Goal: Task Accomplishment & Management: Complete application form

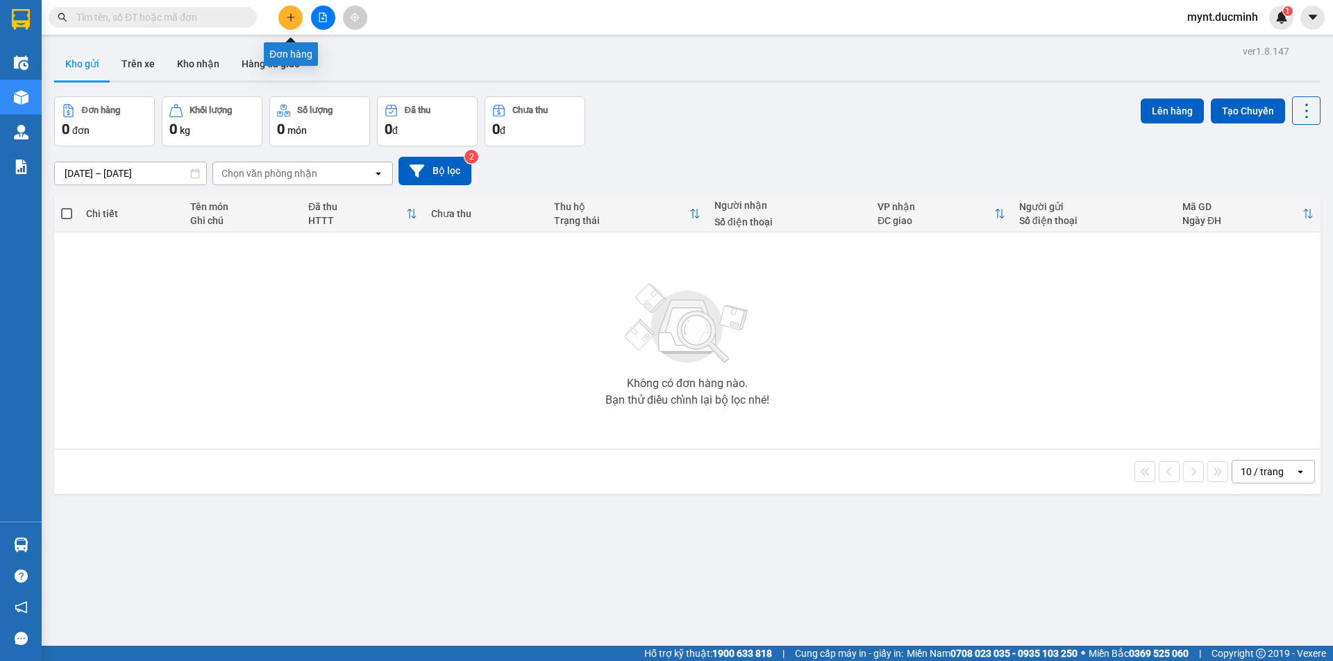
click at [291, 15] on icon "plus" at bounding box center [291, 17] width 10 height 10
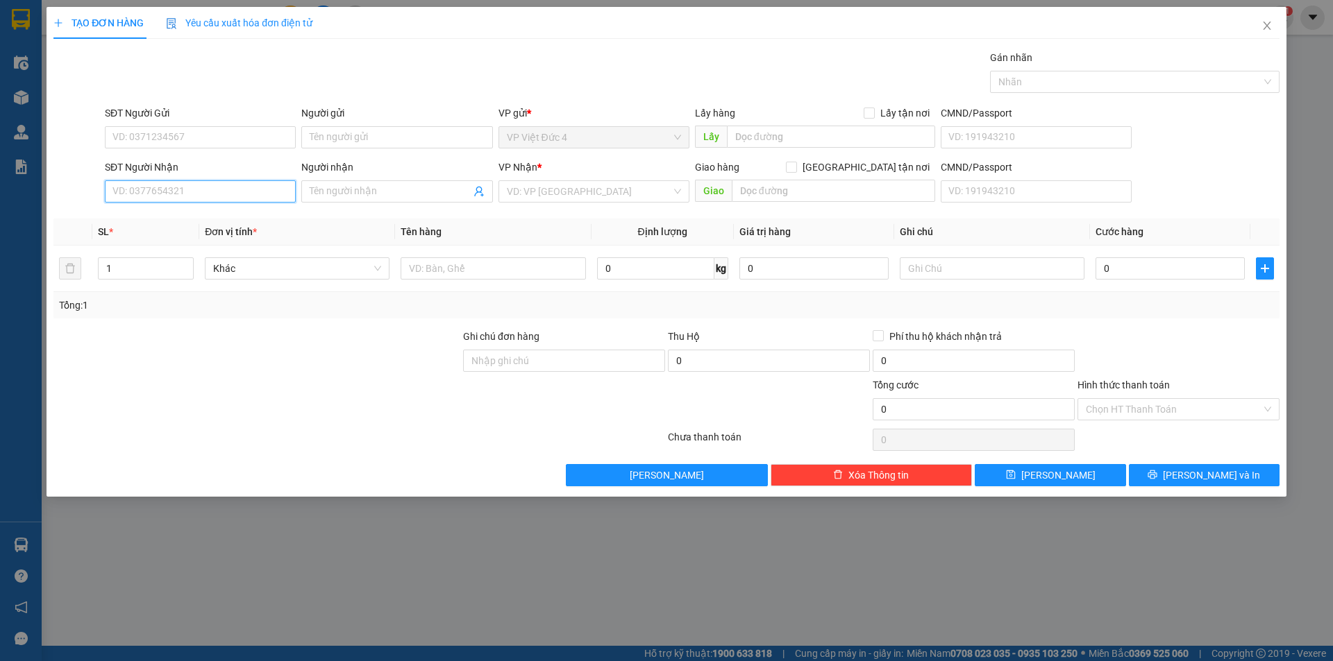
click at [254, 193] on input "SĐT Người Nhận" at bounding box center [200, 191] width 191 height 22
type input "0855256997"
drag, startPoint x: 557, startPoint y: 193, endPoint x: 552, endPoint y: 214, distance: 21.2
click at [557, 193] on input "search" at bounding box center [589, 191] width 164 height 21
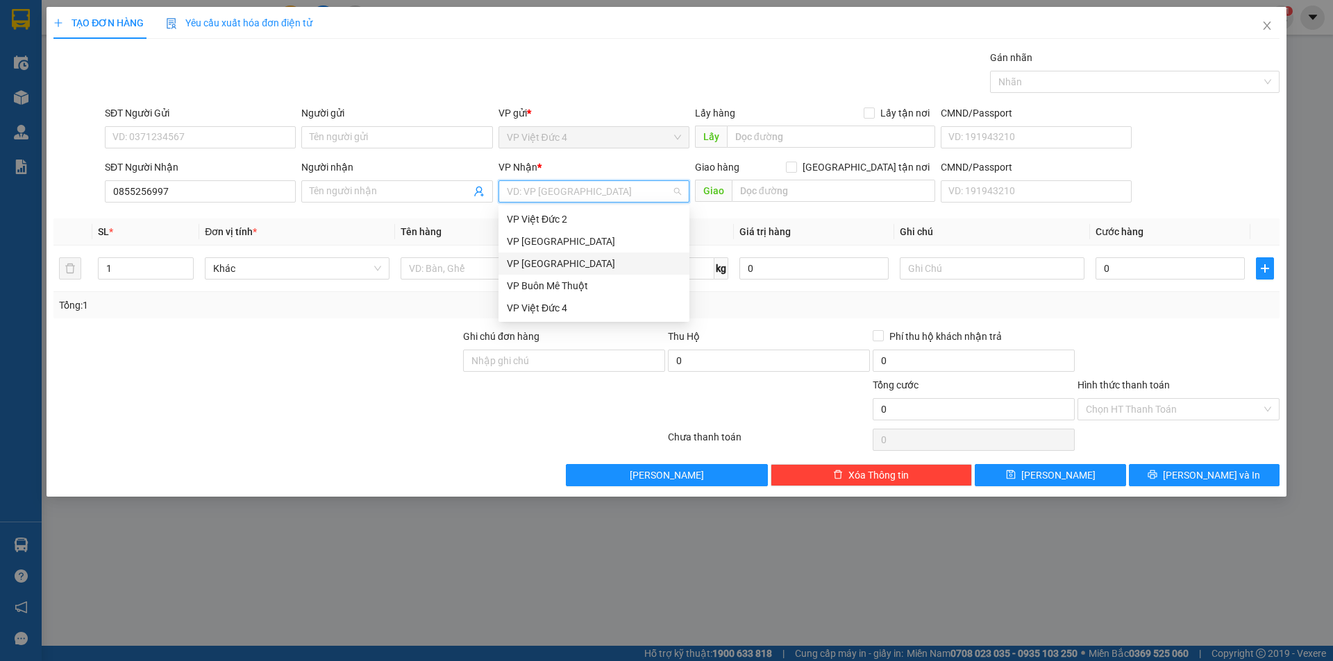
click at [526, 267] on div "VP [GEOGRAPHIC_DATA]" at bounding box center [594, 263] width 174 height 15
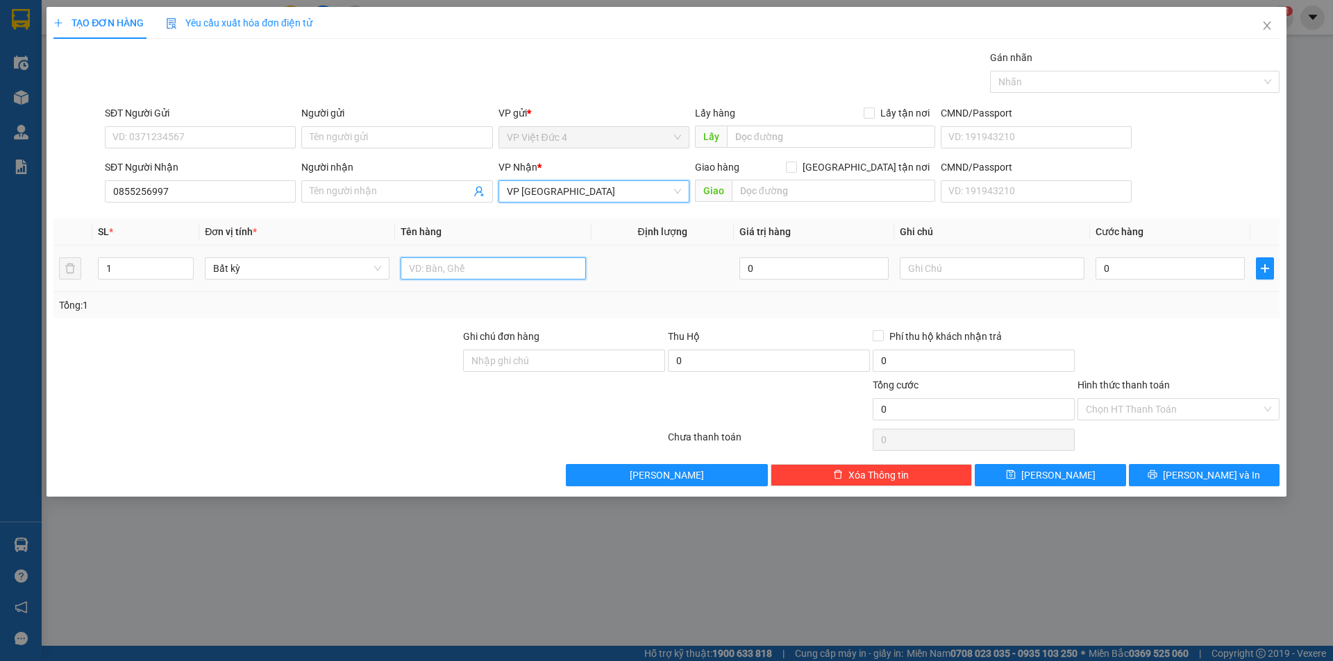
click at [524, 269] on input "text" at bounding box center [492, 268] width 185 height 22
type input "TH G"
click at [1131, 267] on input "0" at bounding box center [1169, 268] width 149 height 22
type input "4"
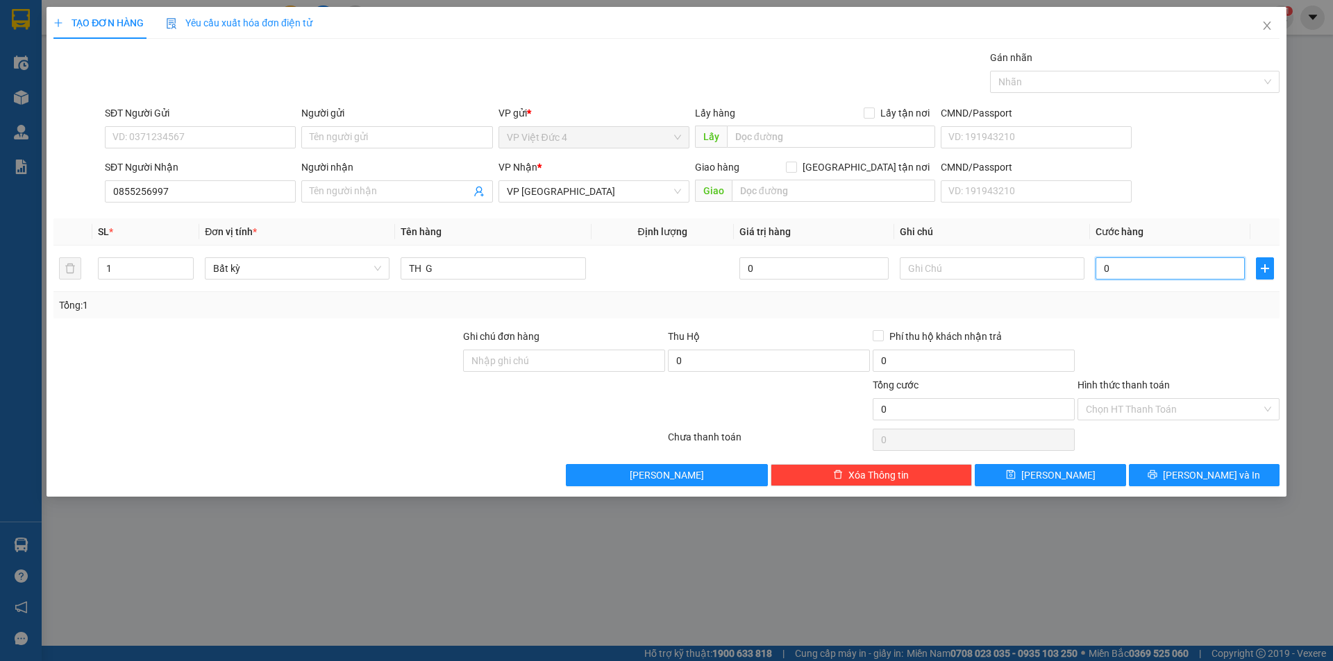
type input "4"
type input "40"
type input "400"
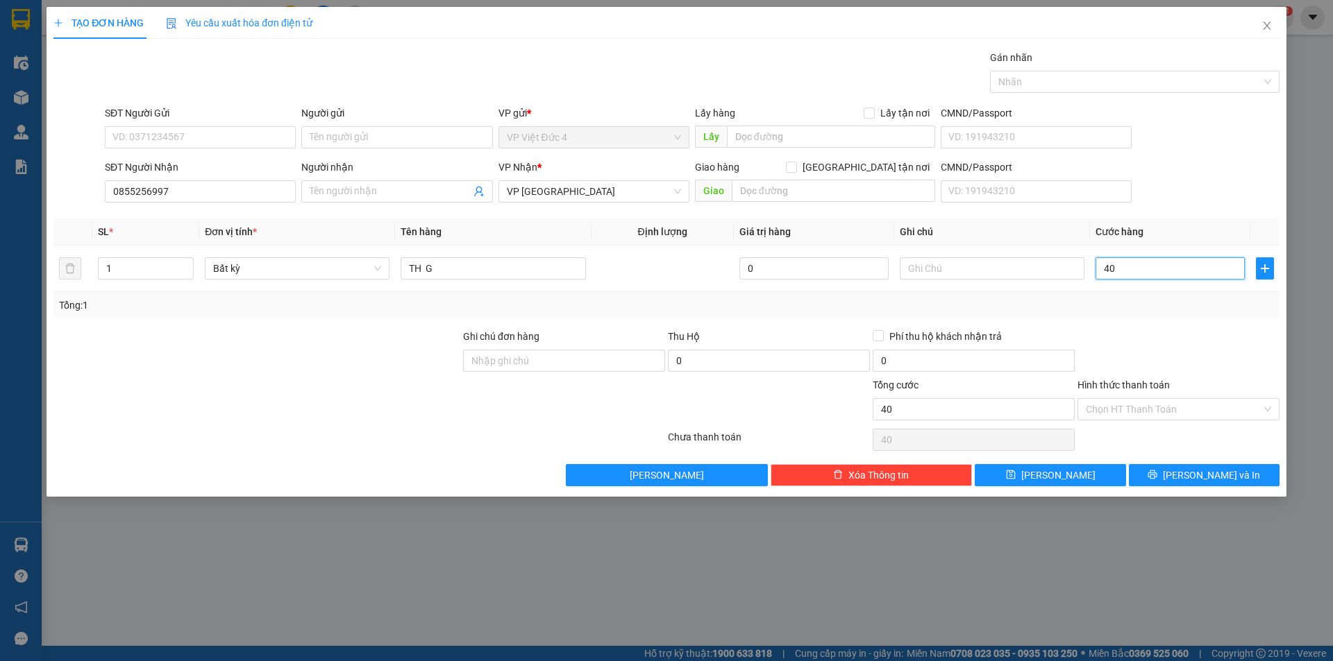
type input "400"
type input "4.000"
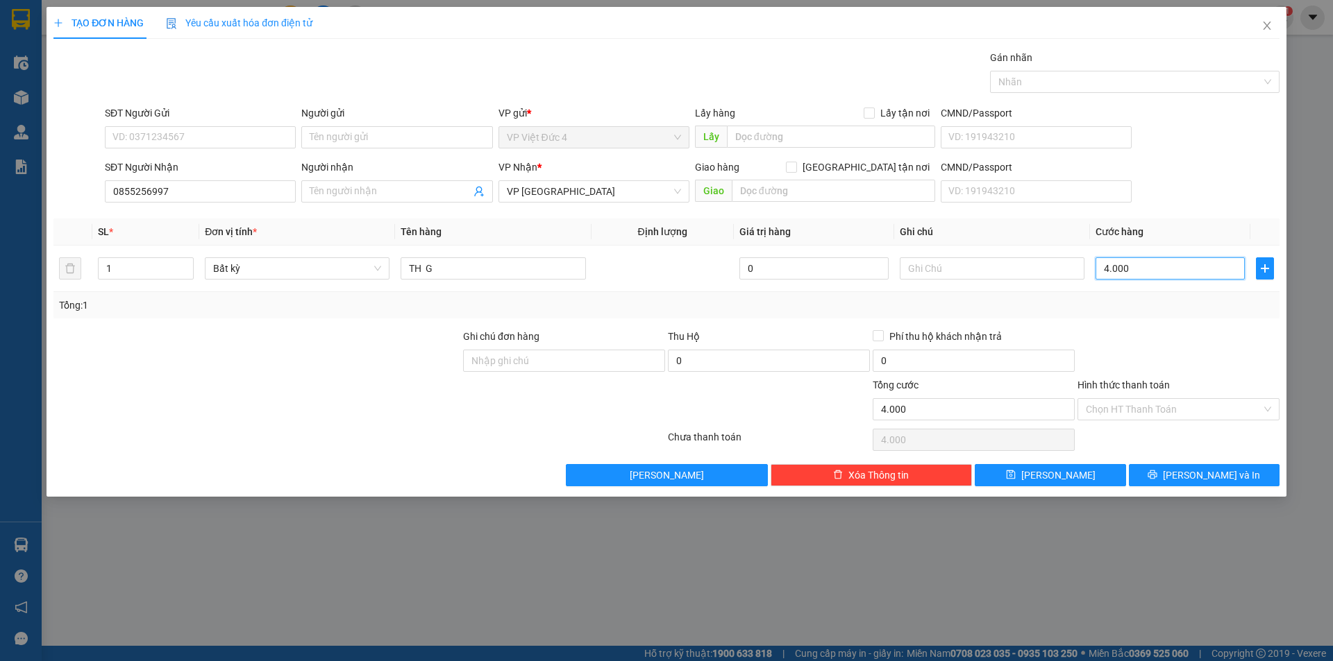
type input "40.000"
click at [1062, 473] on span "[PERSON_NAME]" at bounding box center [1058, 475] width 74 height 15
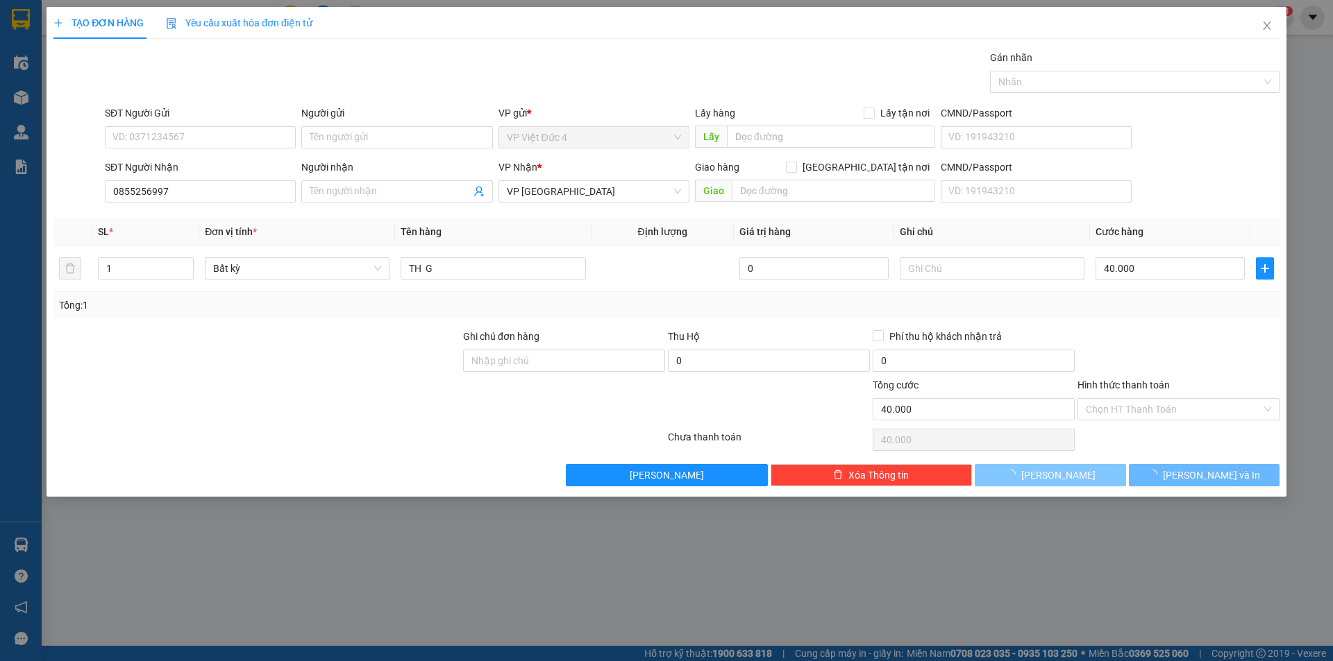
type input "0"
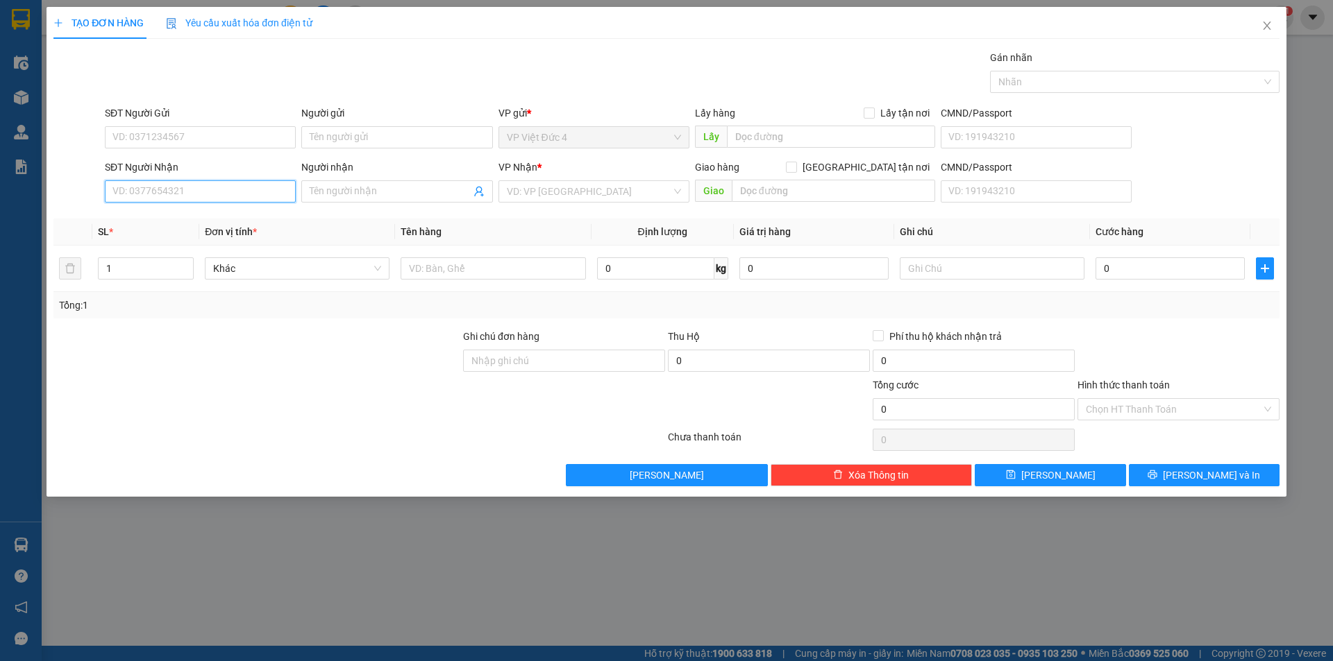
click at [277, 190] on input "SĐT Người Nhận" at bounding box center [200, 191] width 191 height 22
type input "0935345112"
click at [135, 269] on input "1" at bounding box center [146, 268] width 94 height 21
type input "2"
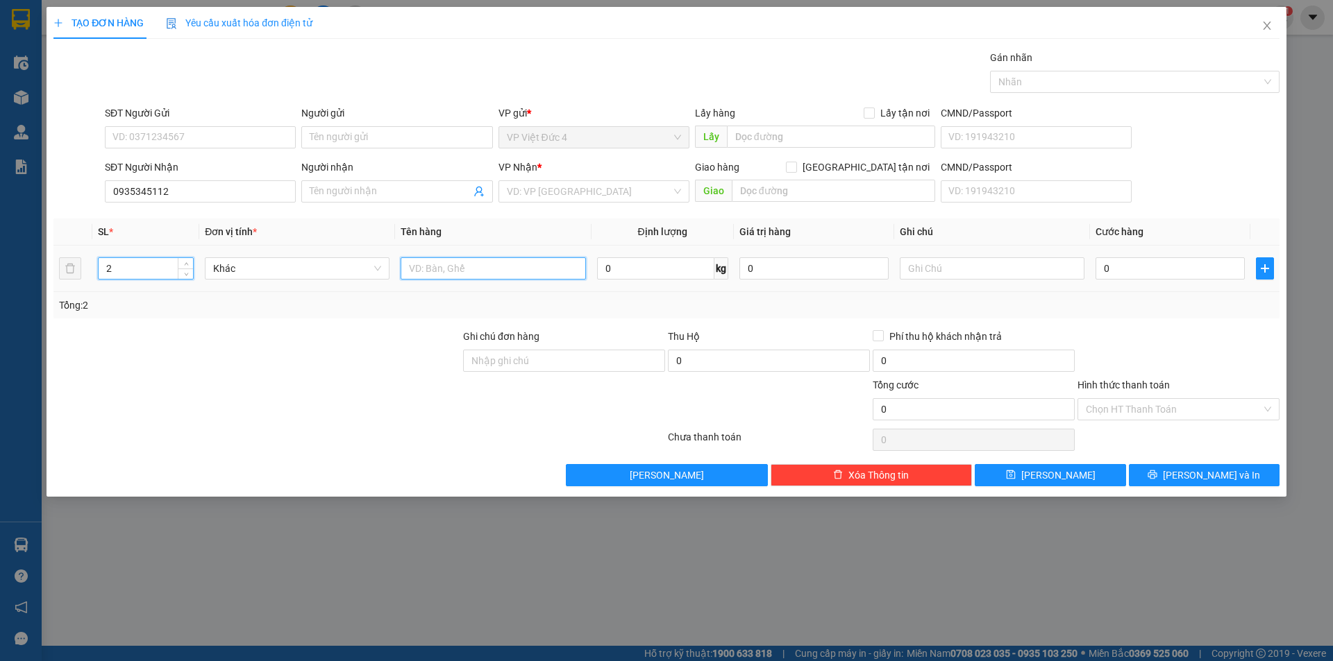
click at [566, 264] on input "text" at bounding box center [492, 268] width 185 height 22
type input "TH X"
click at [1233, 268] on input "0" at bounding box center [1169, 268] width 149 height 22
type input "2"
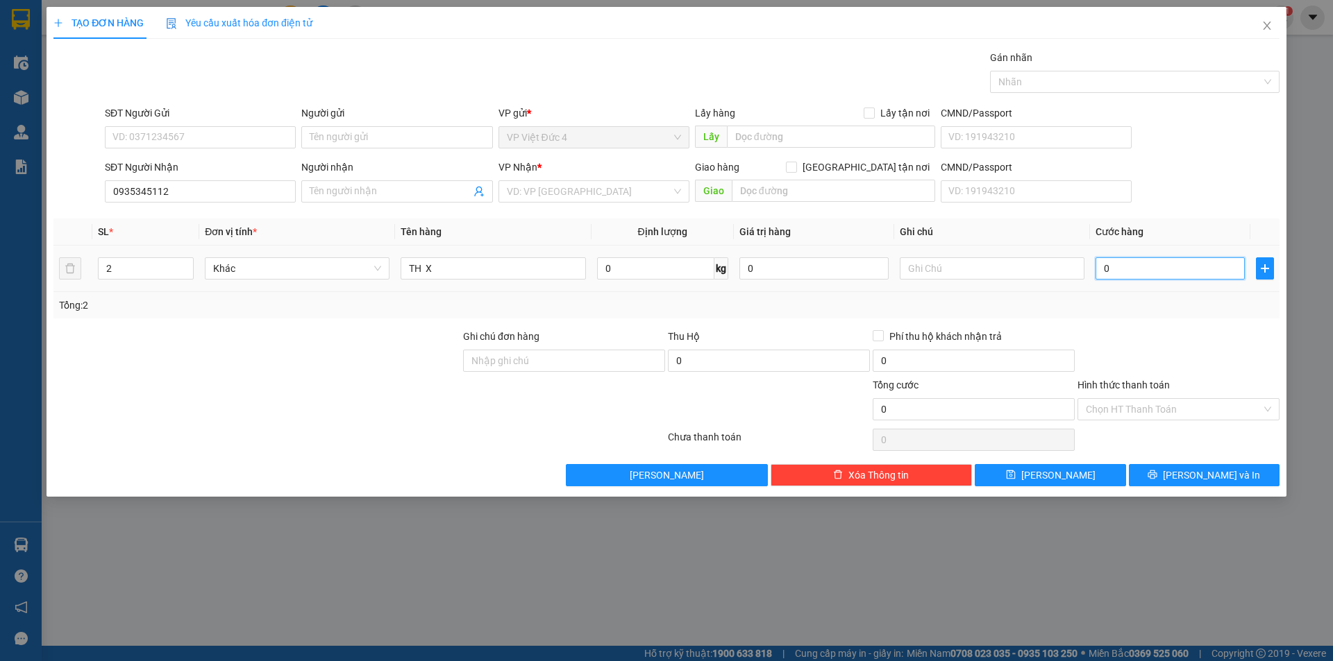
type input "2"
type input "0"
type input "01"
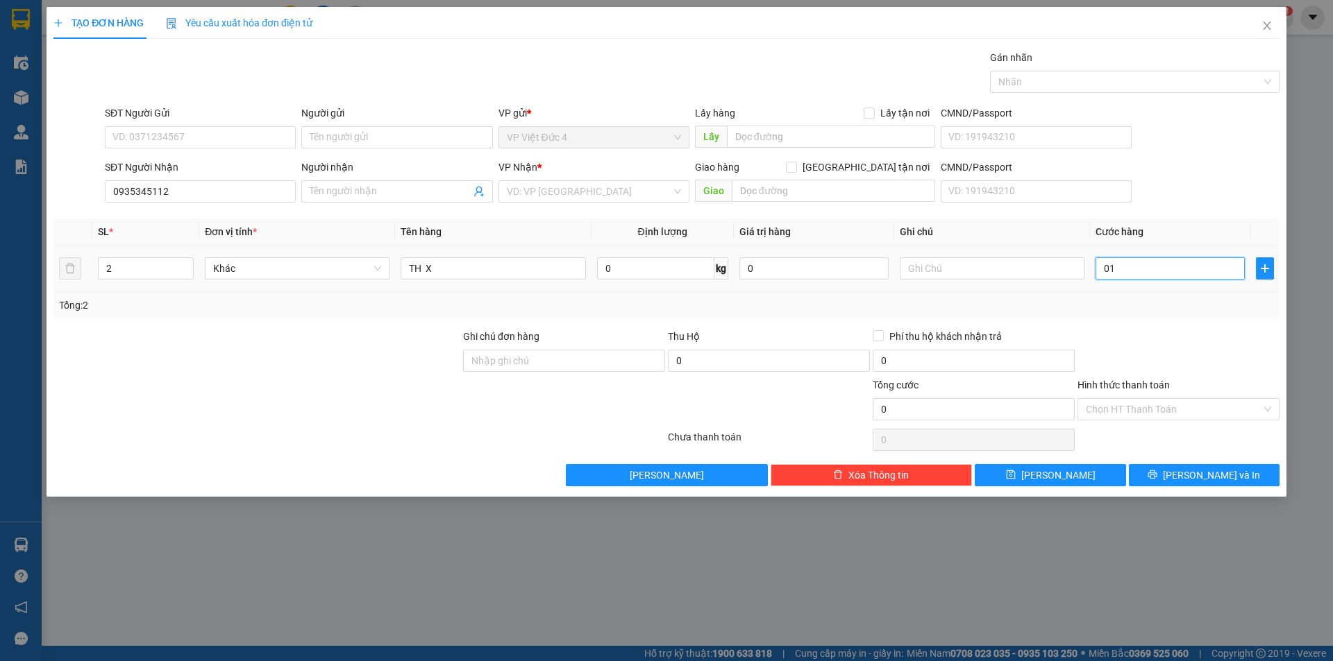
type input "1"
type input "012"
type input "12"
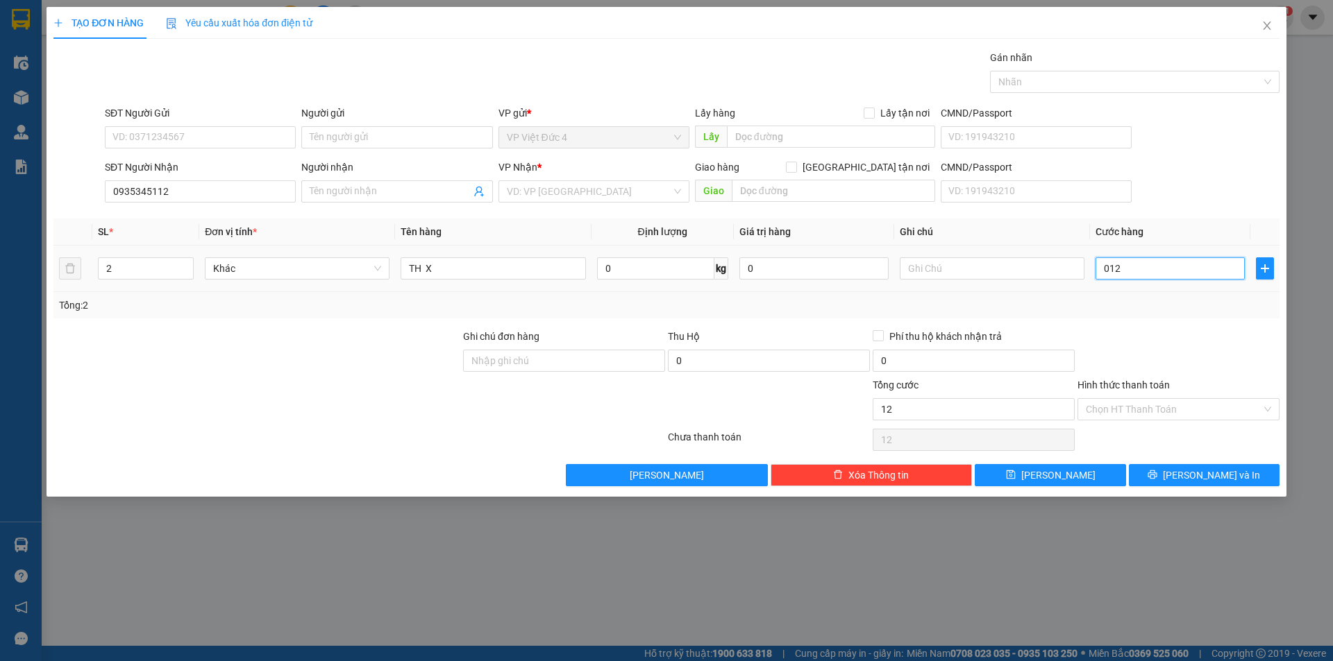
type input "0.120"
type input "120"
type input "01.200"
type input "1.200"
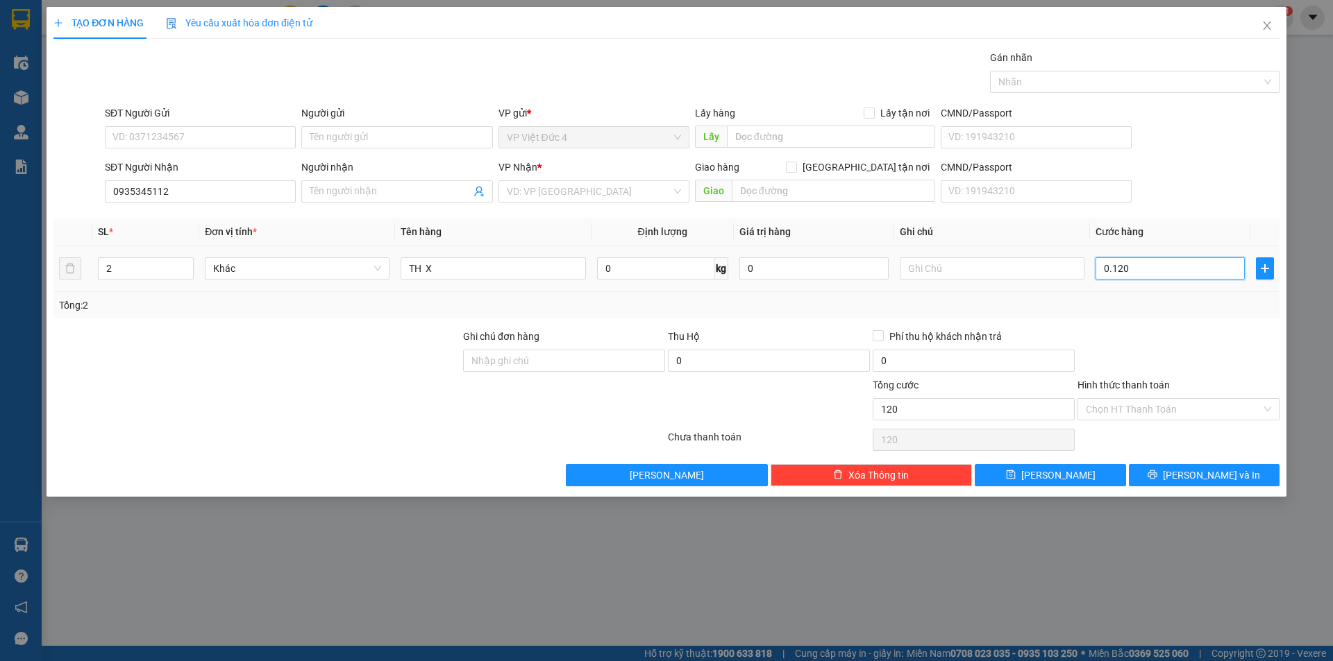
type input "1.200"
type input "012.000"
type input "12.000"
type input "0.120.000"
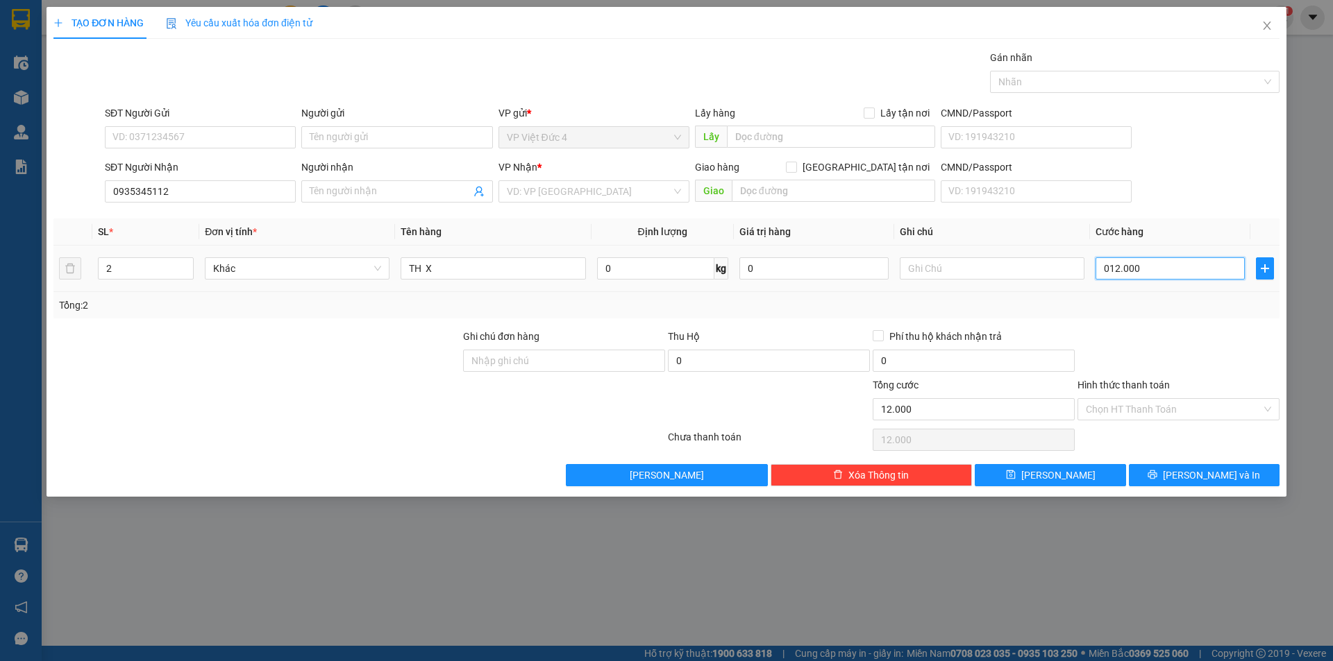
type input "120.000"
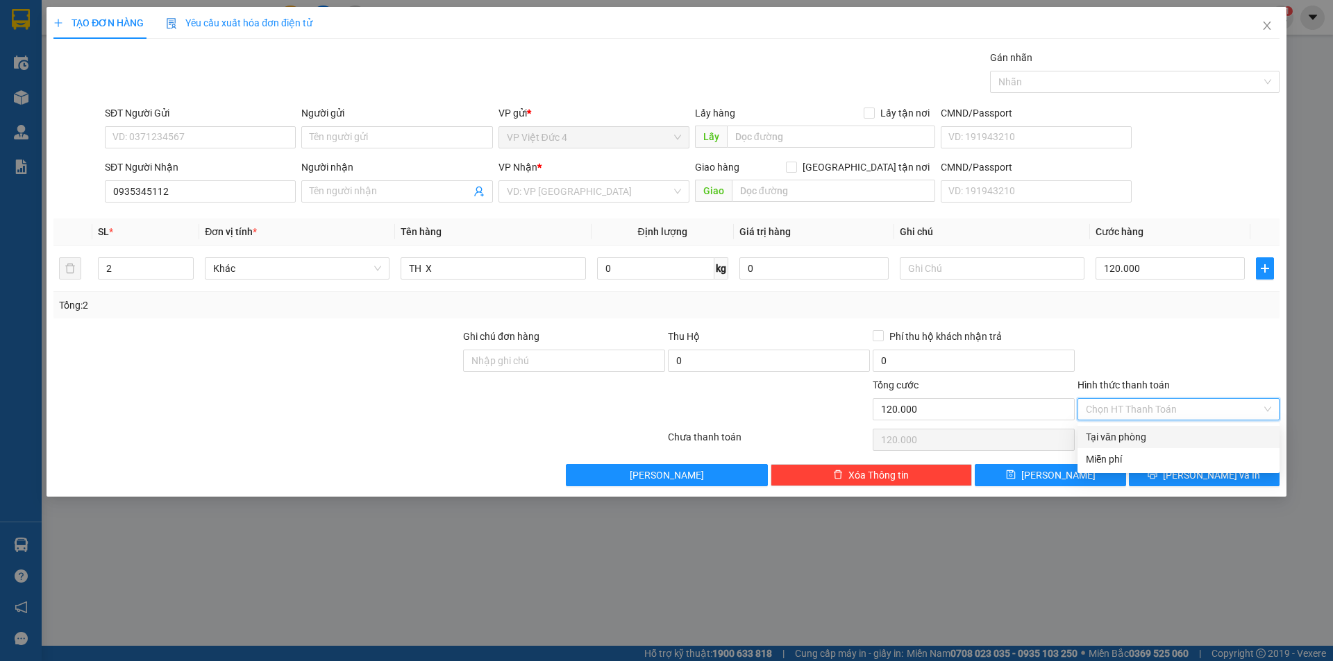
click at [1135, 405] on input "Hình thức thanh toán" at bounding box center [1173, 409] width 176 height 21
click at [1131, 434] on div "Tại văn phòng" at bounding box center [1177, 437] width 185 height 15
type input "0"
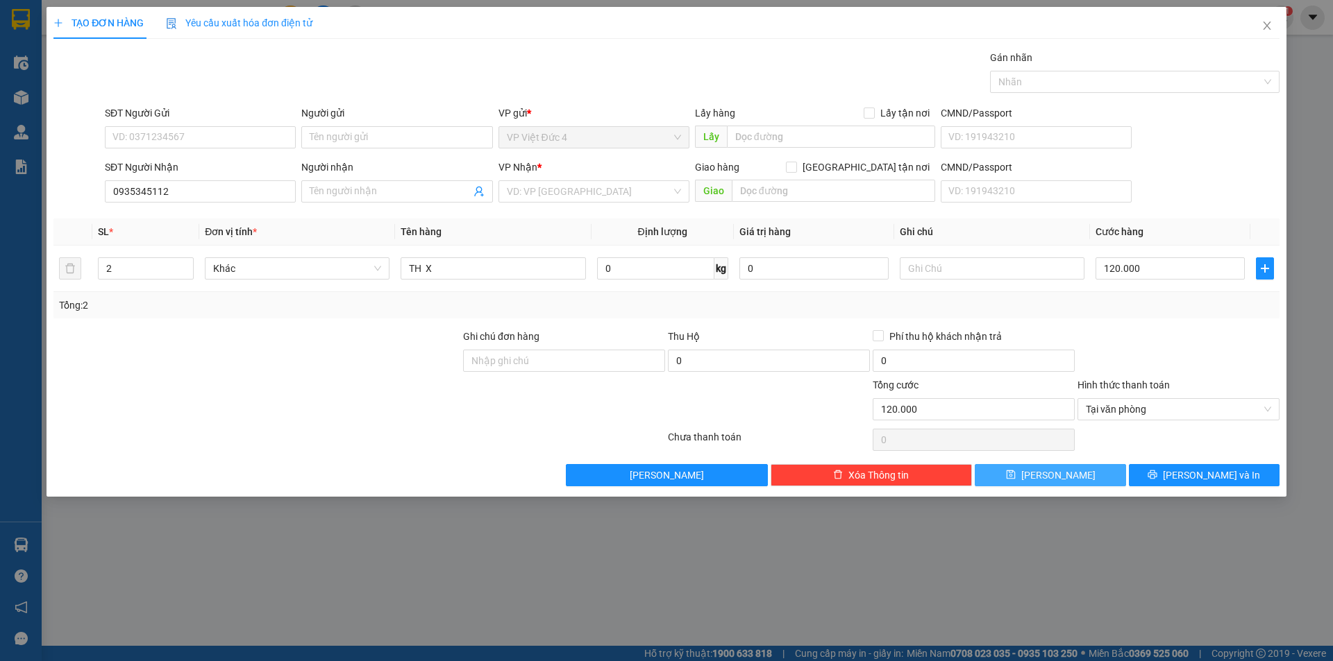
click at [1056, 475] on span "[PERSON_NAME]" at bounding box center [1058, 475] width 74 height 15
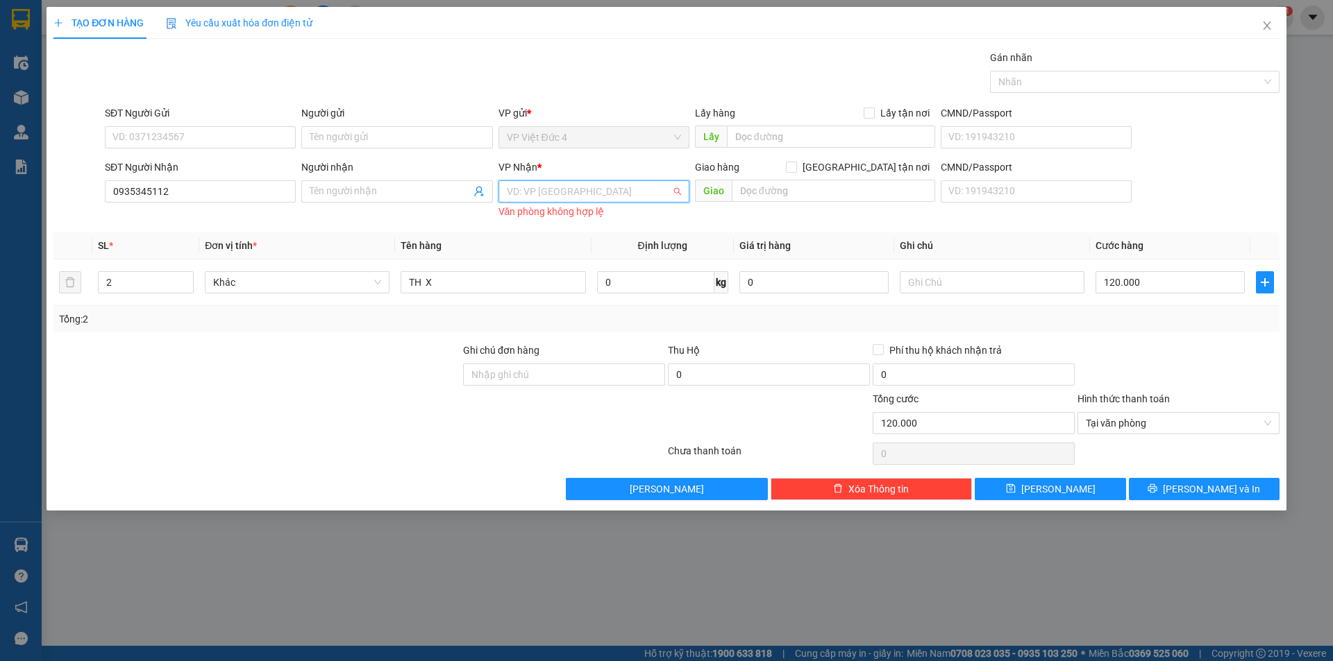
click at [532, 189] on input "search" at bounding box center [589, 191] width 164 height 21
click at [530, 265] on div "VP [GEOGRAPHIC_DATA]" at bounding box center [594, 263] width 174 height 15
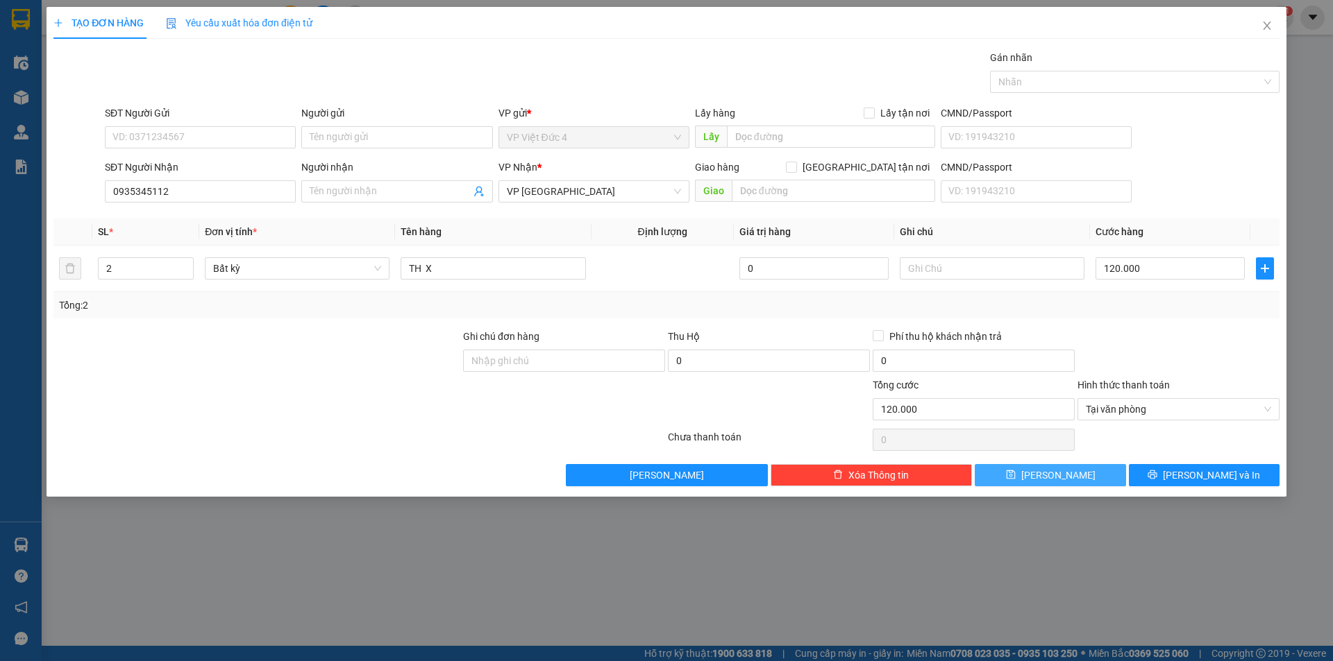
click at [1056, 473] on span "[PERSON_NAME]" at bounding box center [1058, 475] width 74 height 15
type input "1"
type input "0"
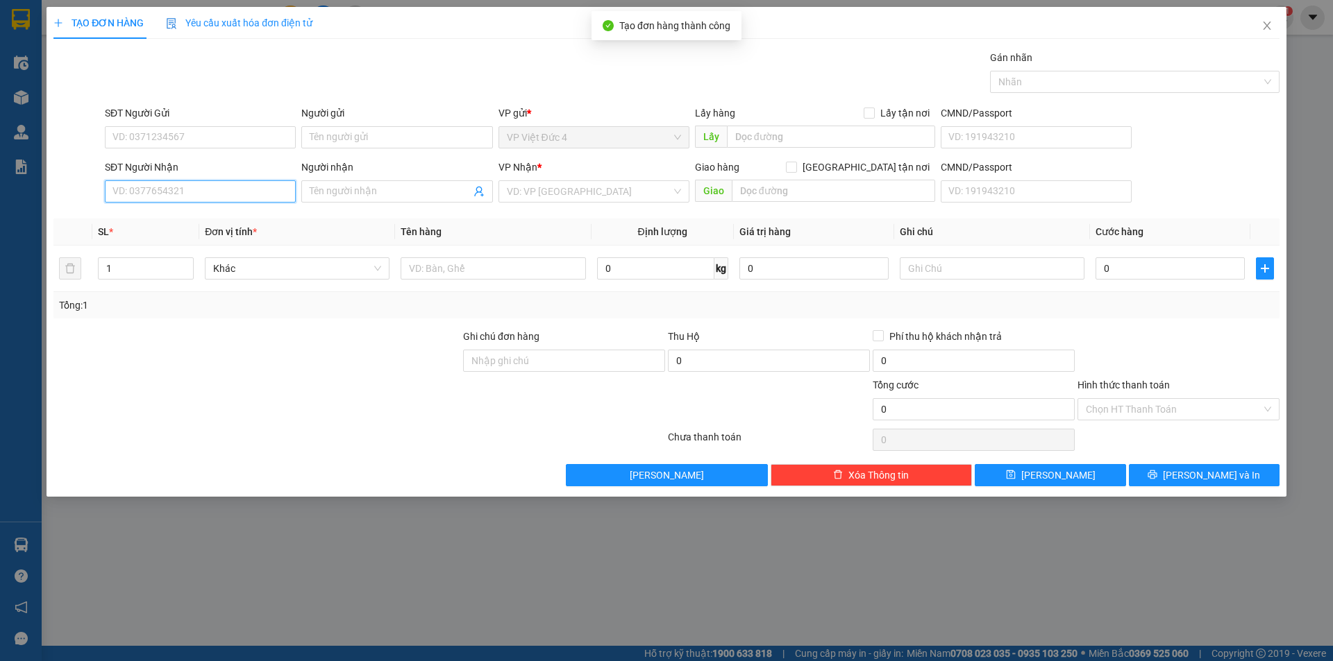
click at [275, 187] on input "SĐT Người Nhận" at bounding box center [200, 191] width 191 height 22
type input "0977322248"
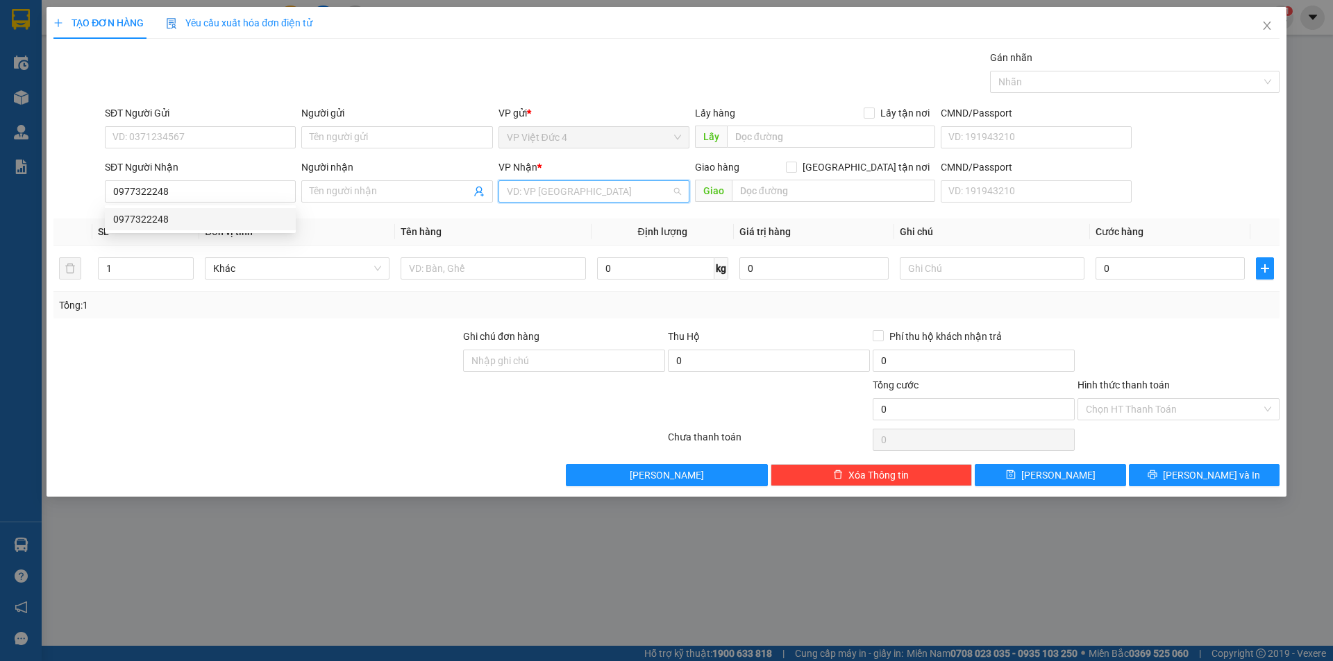
drag, startPoint x: 551, startPoint y: 191, endPoint x: 540, endPoint y: 225, distance: 35.8
click at [551, 192] on input "search" at bounding box center [589, 191] width 164 height 21
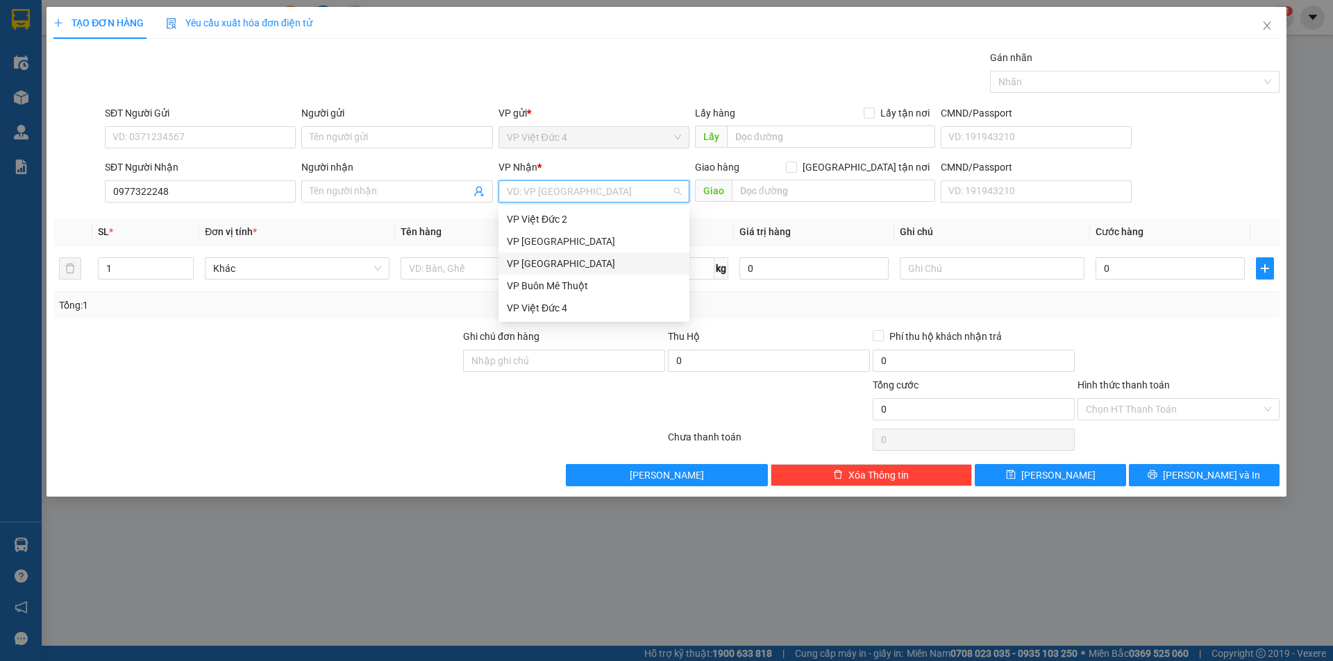
click at [526, 264] on div "VP [GEOGRAPHIC_DATA]" at bounding box center [594, 263] width 174 height 15
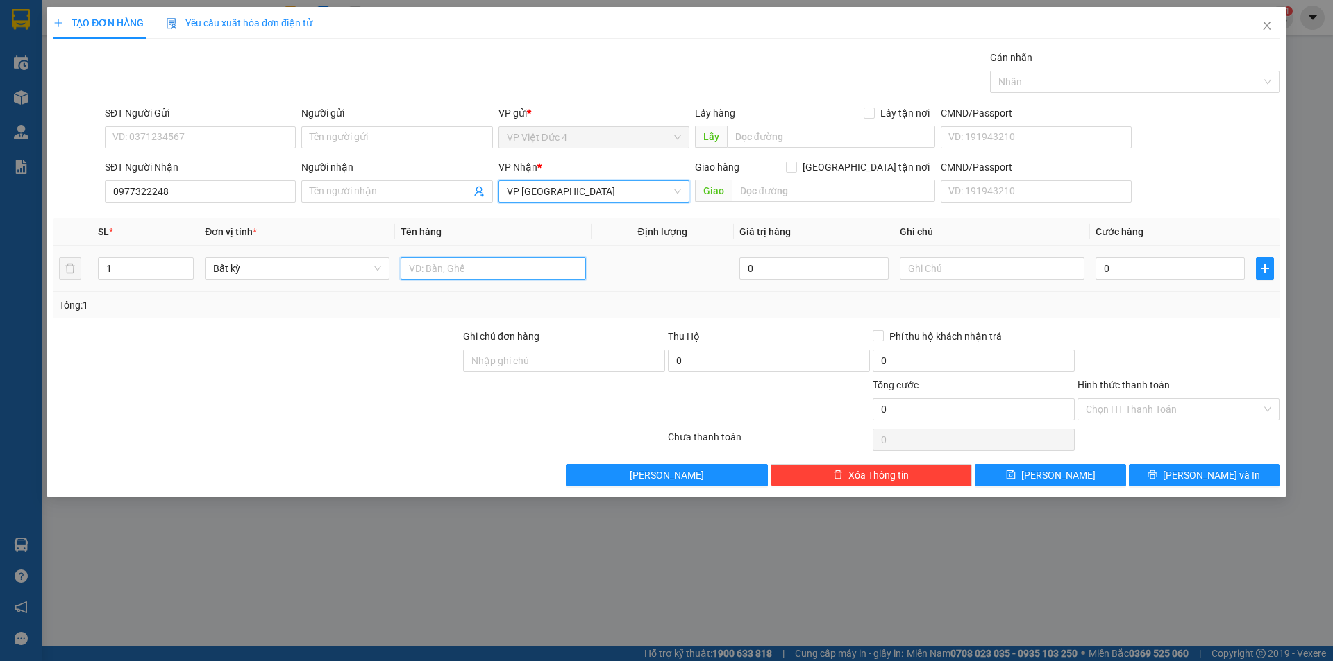
click at [528, 271] on input "text" at bounding box center [492, 268] width 185 height 22
type input "TUM"
click at [1228, 266] on input "0" at bounding box center [1169, 268] width 149 height 22
type input "8"
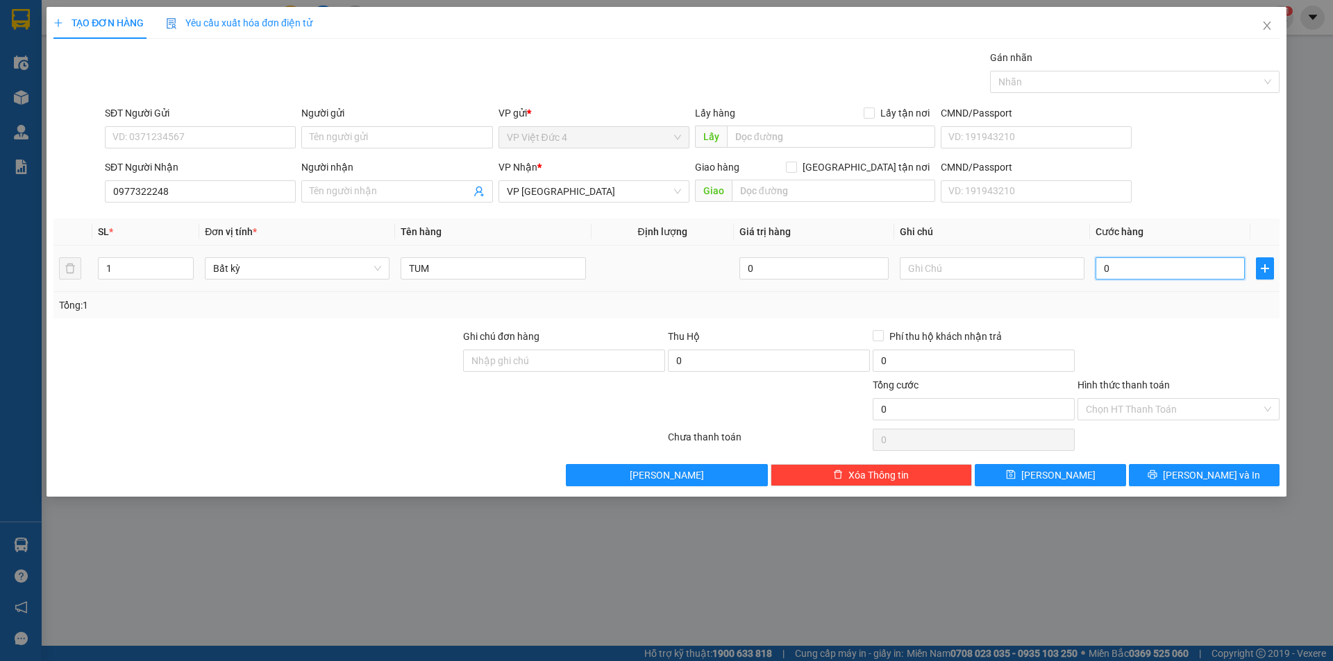
type input "8"
type input "80"
type input "800"
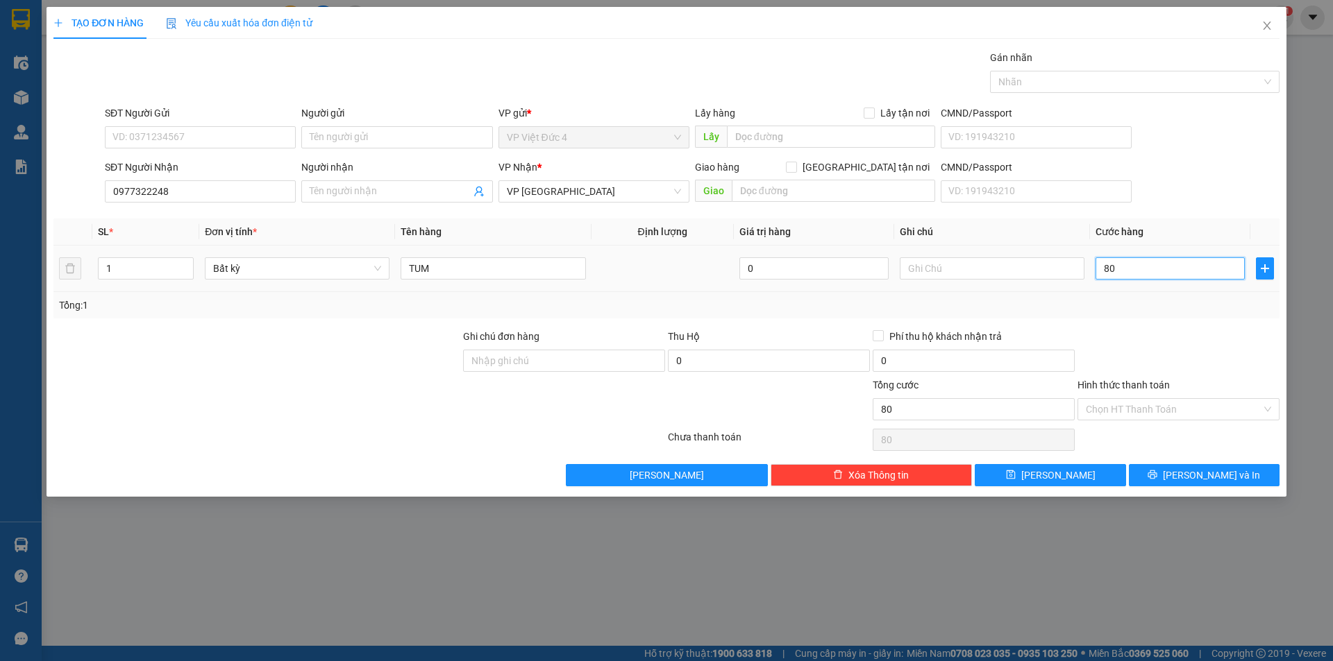
type input "800"
type input "8.000"
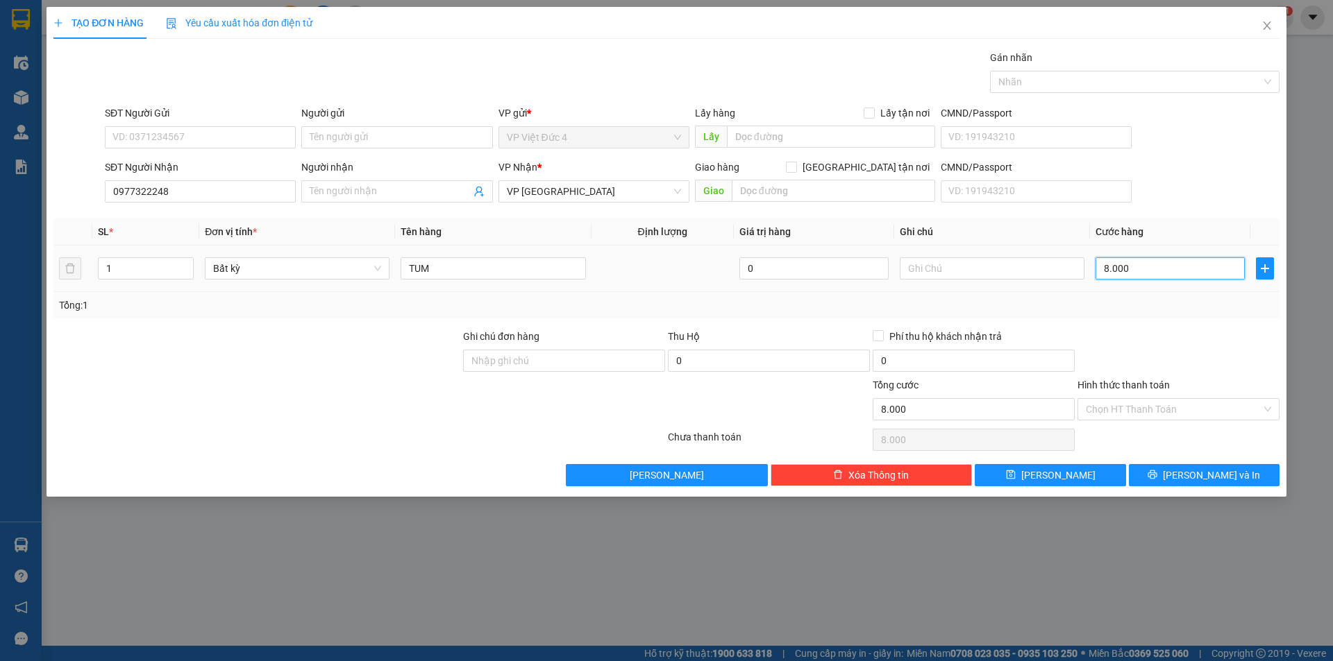
type input "80.000"
click at [1055, 476] on span "[PERSON_NAME]" at bounding box center [1058, 475] width 74 height 15
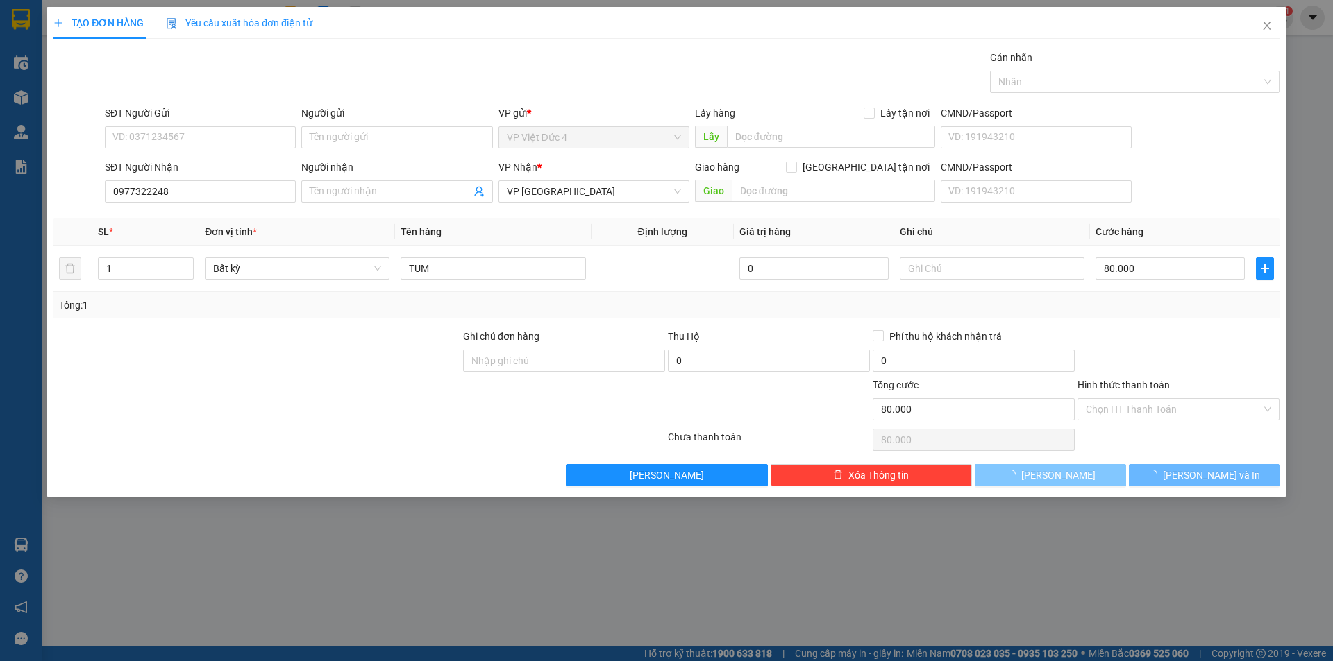
type input "0"
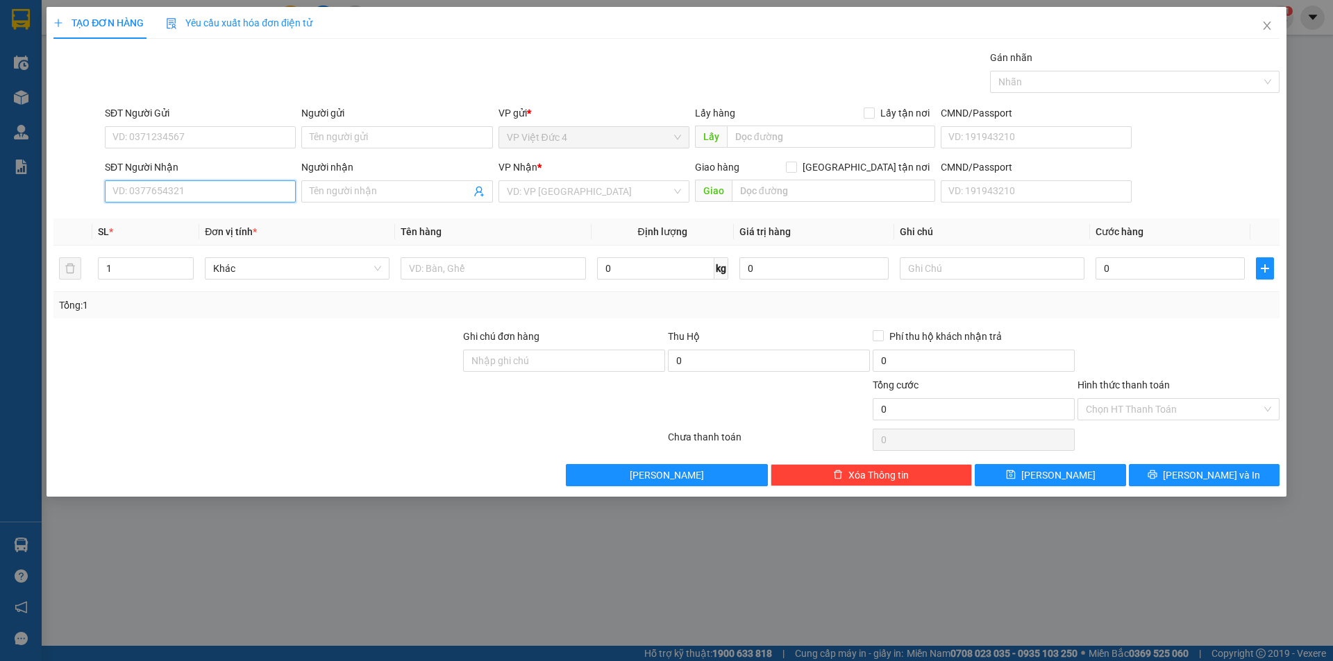
click at [252, 190] on input "SĐT Người Nhận" at bounding box center [200, 191] width 191 height 22
type input "0903713198"
click at [585, 189] on input "search" at bounding box center [589, 191] width 164 height 21
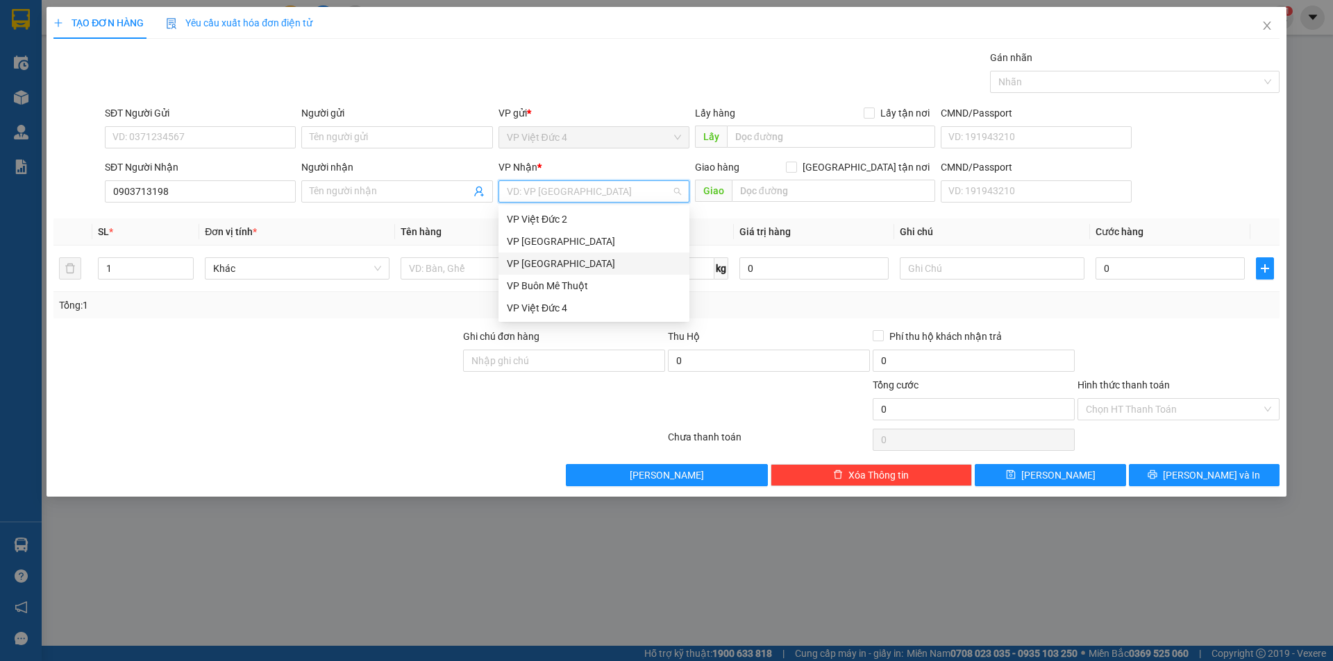
click at [522, 260] on div "VP [GEOGRAPHIC_DATA]" at bounding box center [594, 263] width 174 height 15
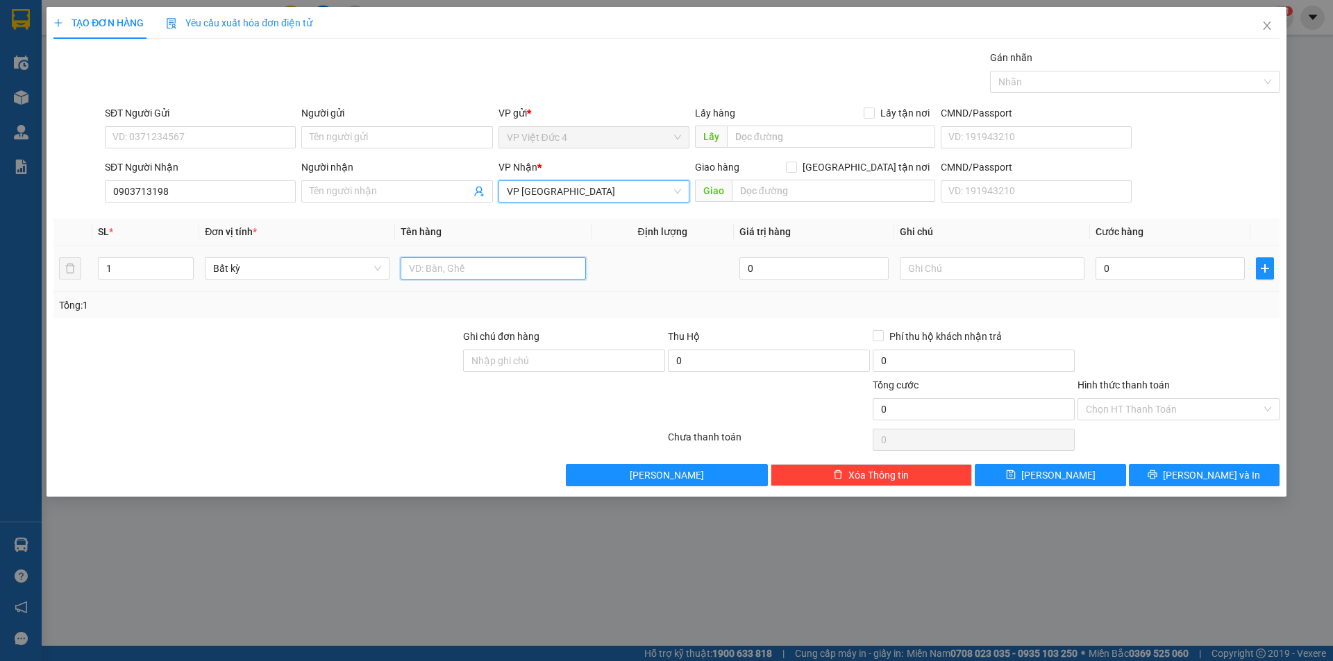
click at [529, 269] on input "text" at bounding box center [492, 268] width 185 height 22
type input "HO SO"
click at [1205, 269] on input "0" at bounding box center [1169, 268] width 149 height 22
type input "5"
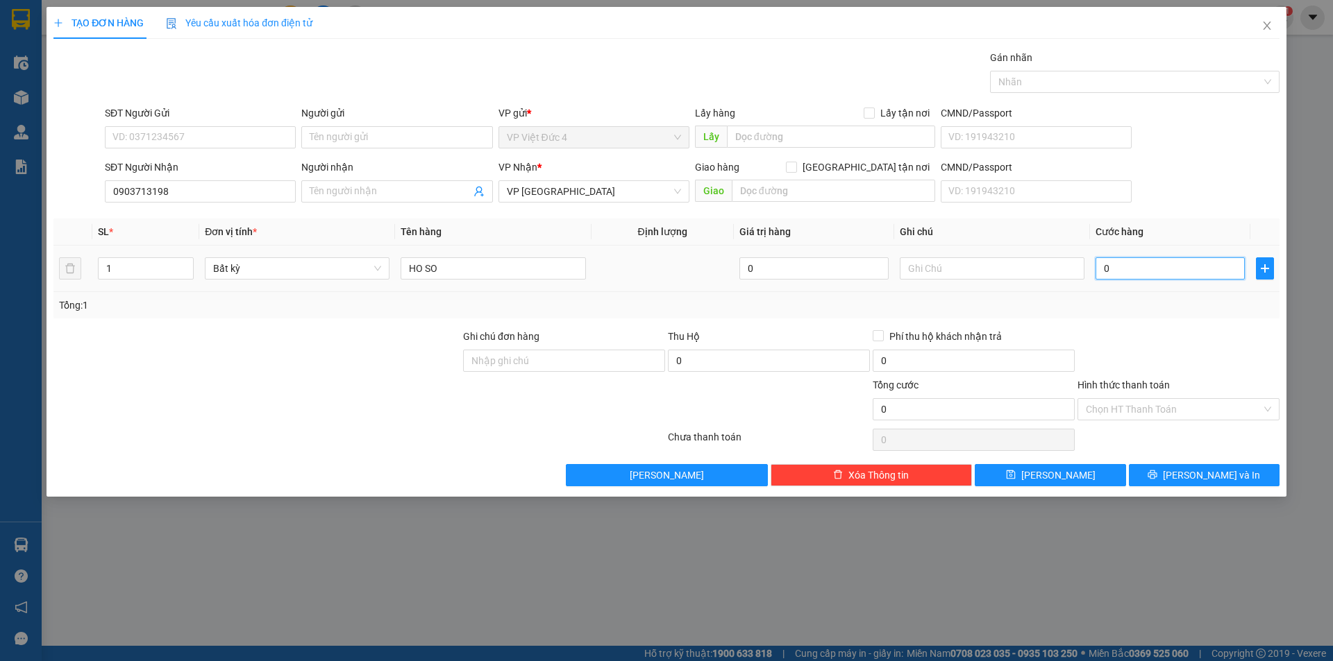
type input "5"
type input "50"
type input "500"
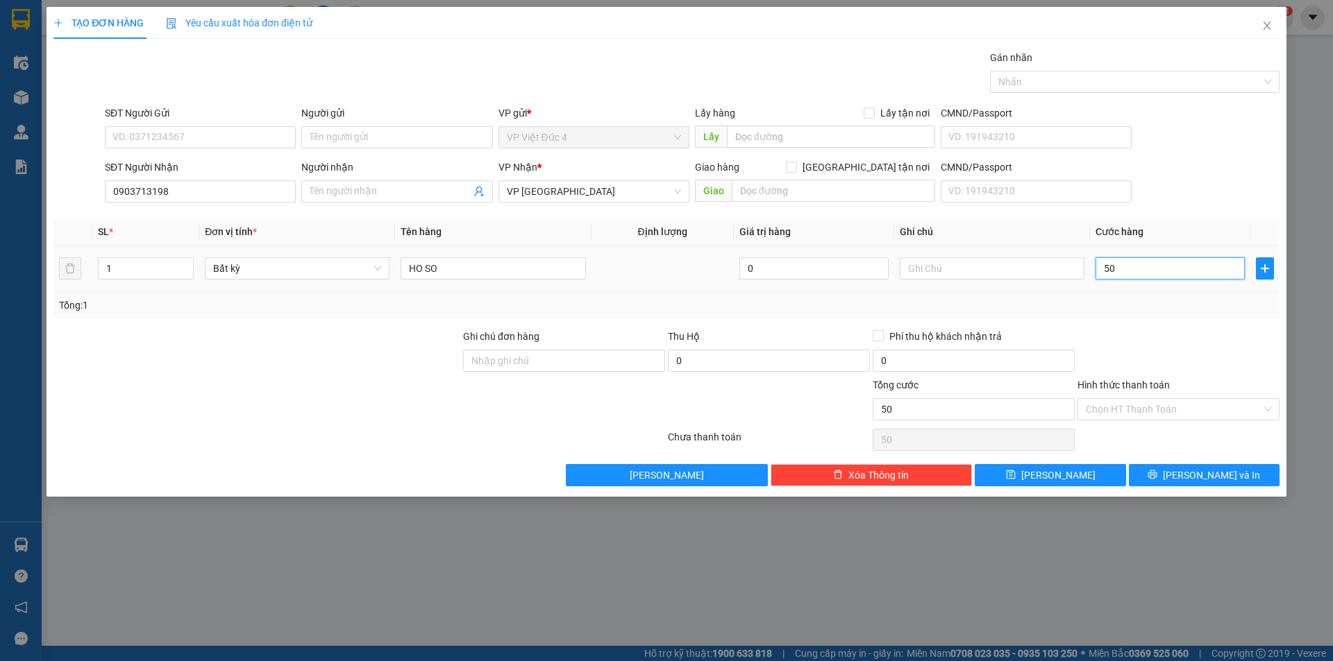
type input "500"
type input "5.000"
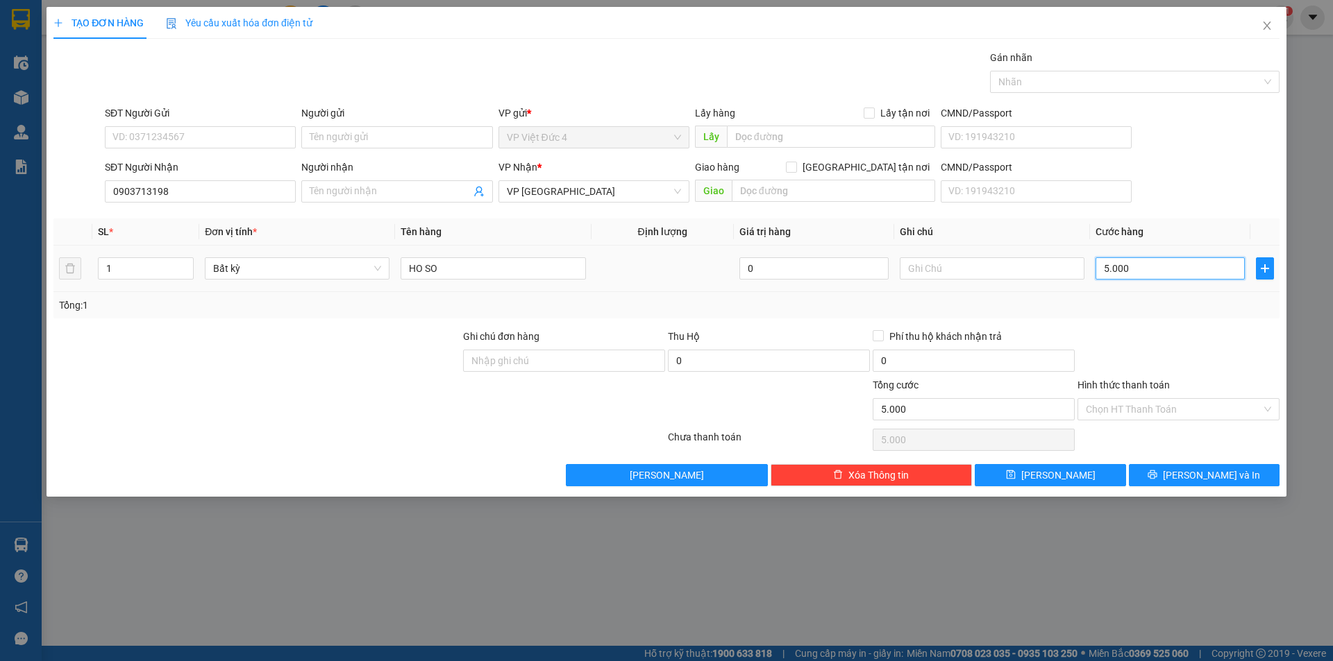
type input "50.000"
type input "500.000"
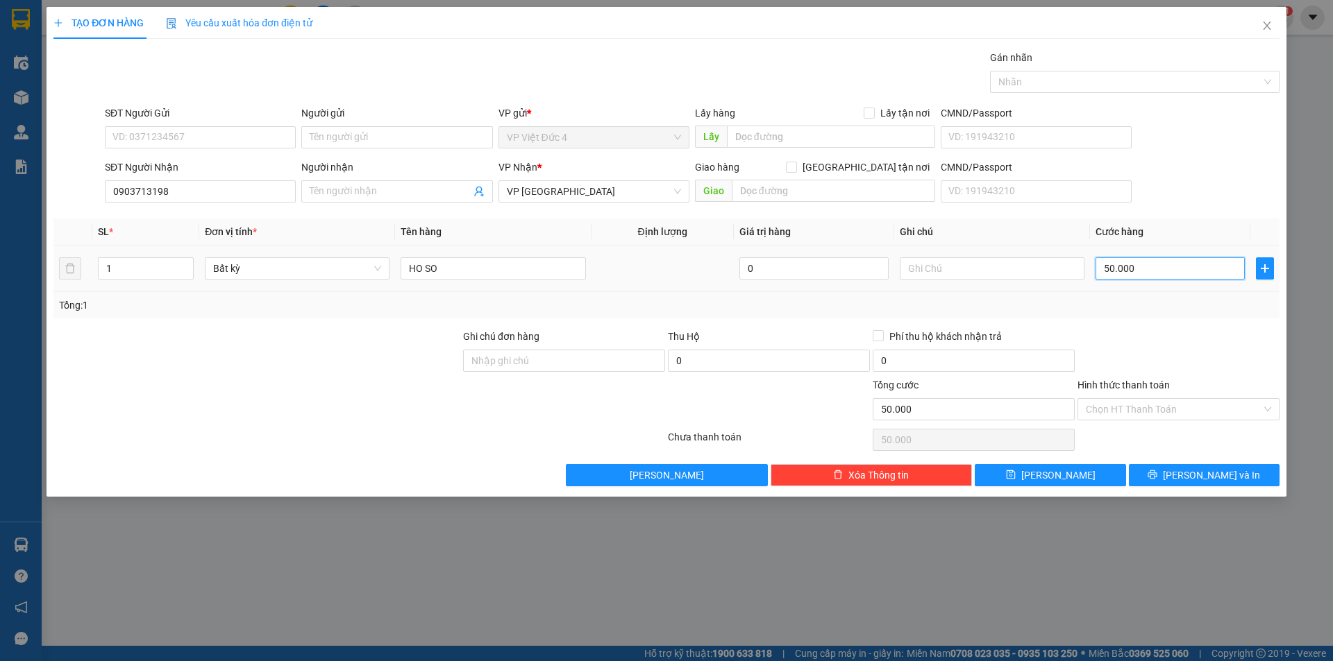
type input "500.000"
type input "50.000"
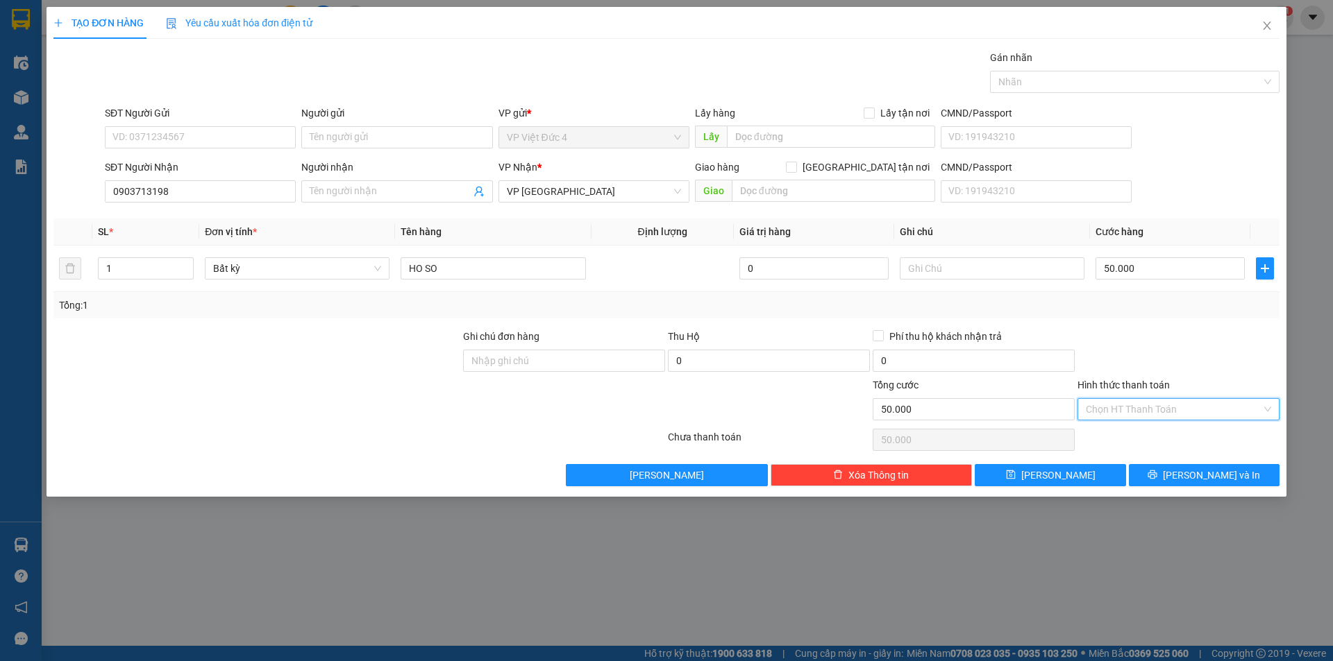
click at [1135, 408] on input "Hình thức thanh toán" at bounding box center [1173, 409] width 176 height 21
click at [1133, 435] on div "Tại văn phòng" at bounding box center [1177, 437] width 185 height 15
type input "0"
click at [1059, 471] on span "[PERSON_NAME]" at bounding box center [1058, 475] width 74 height 15
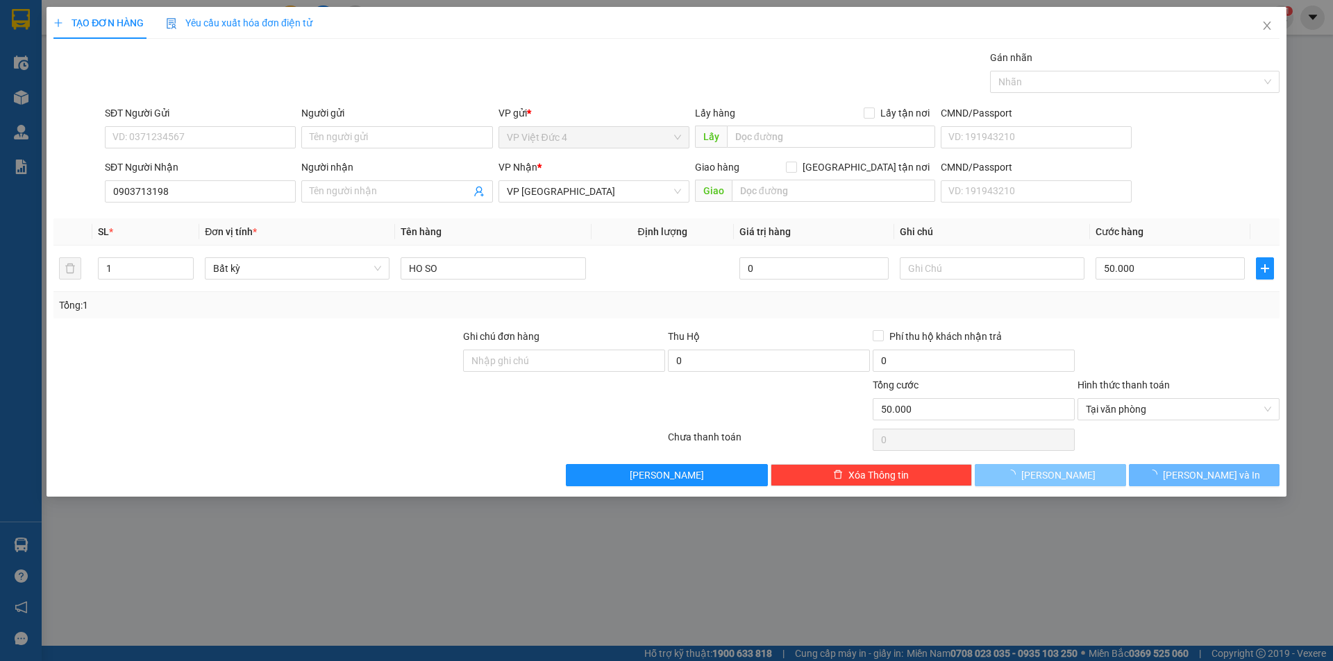
type input "0"
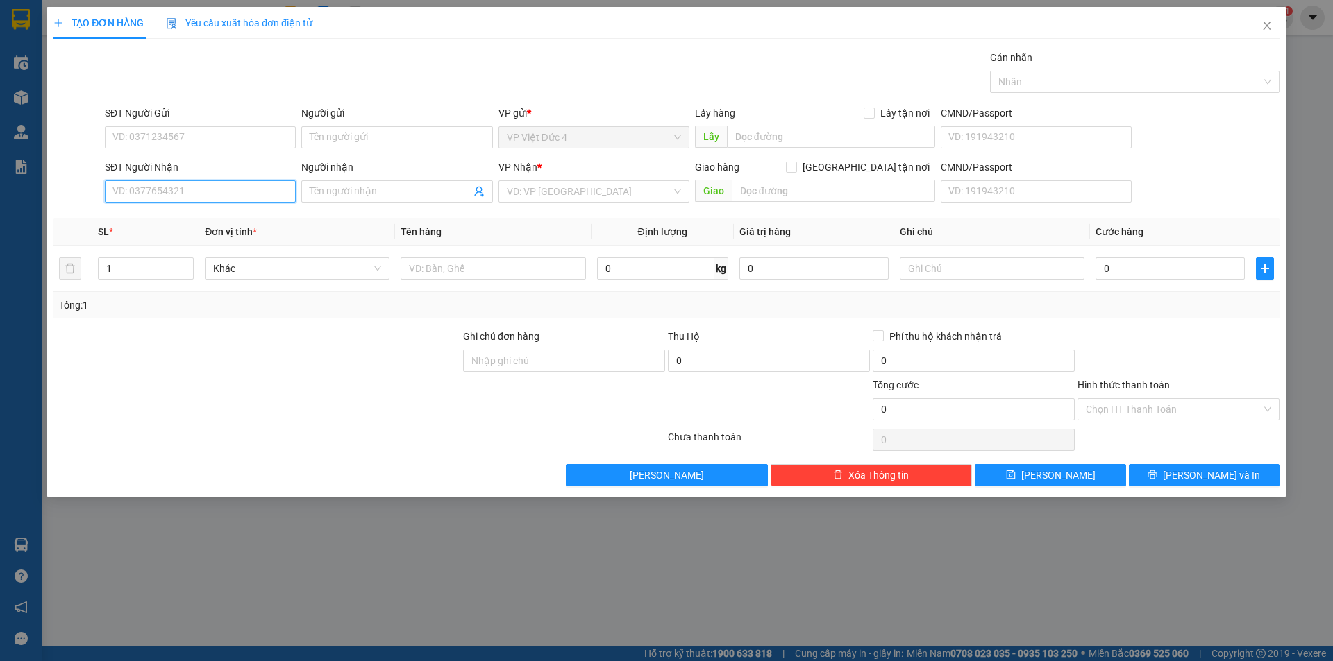
click at [253, 186] on input "SĐT Người Nhận" at bounding box center [200, 191] width 191 height 22
type input "0344883407"
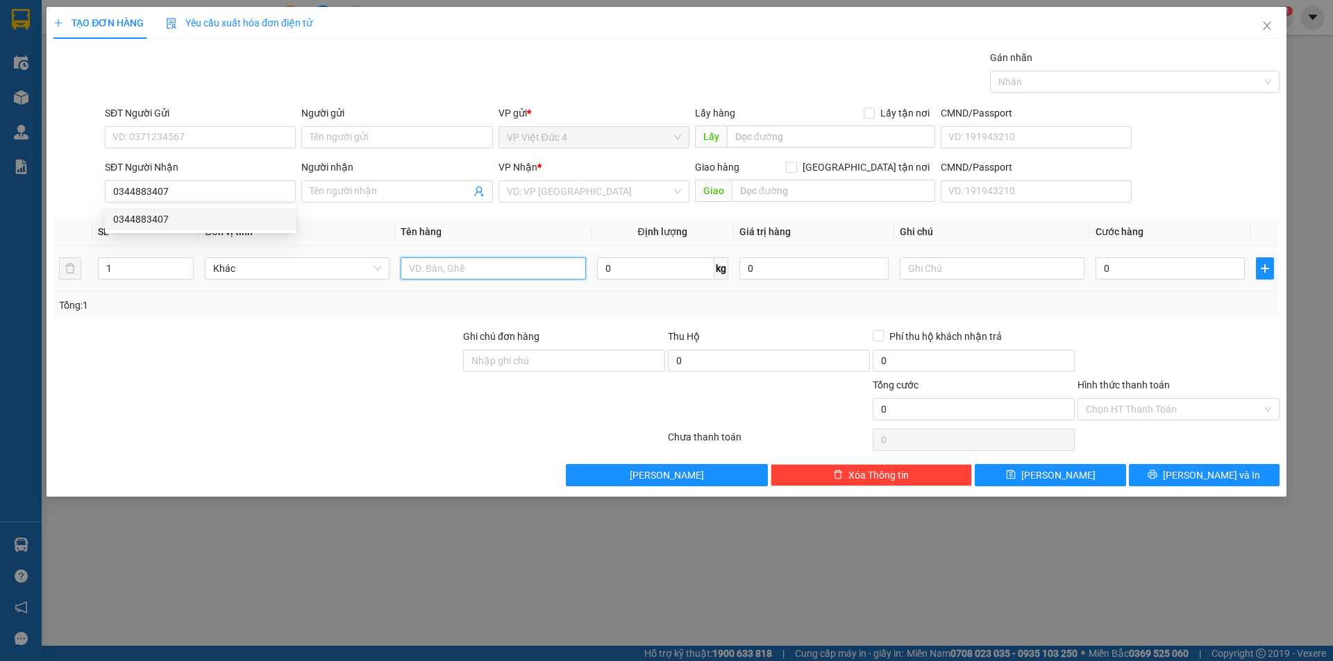
click at [527, 266] on input "text" at bounding box center [492, 268] width 185 height 22
type input "TH X"
click at [1222, 269] on input "0" at bounding box center [1169, 268] width 149 height 22
type input "5"
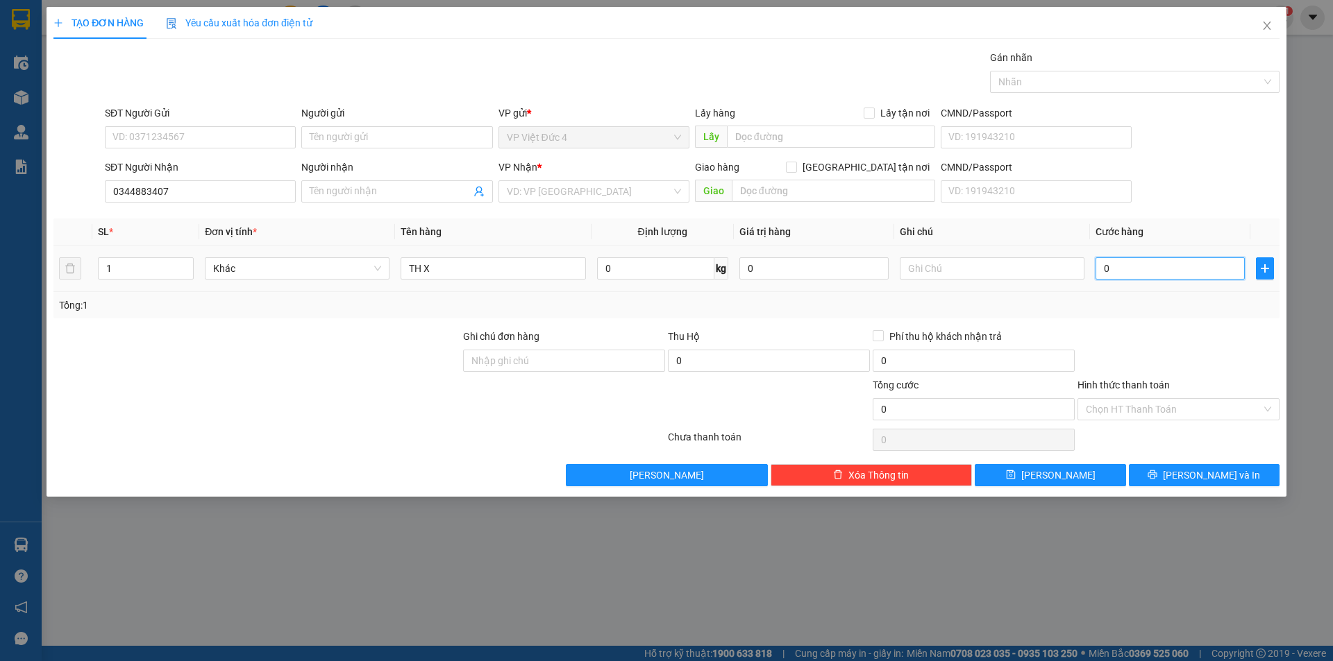
type input "5"
type input "50"
type input "500"
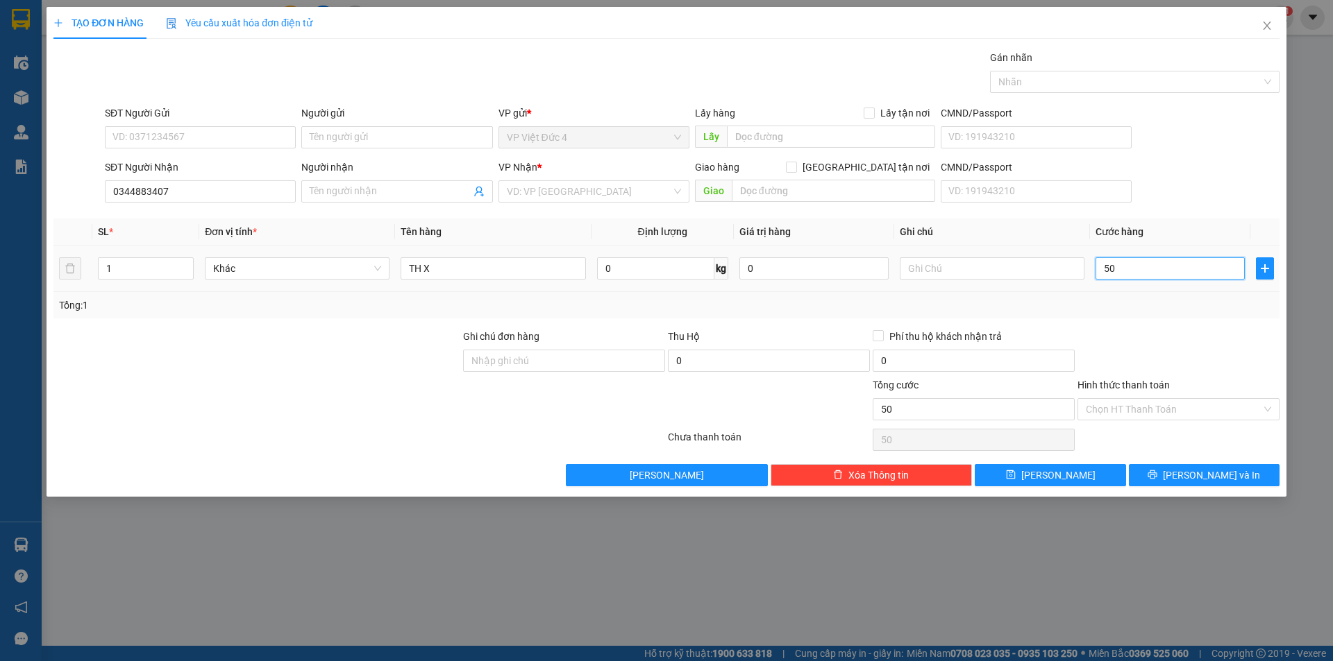
type input "500"
type input "5.000"
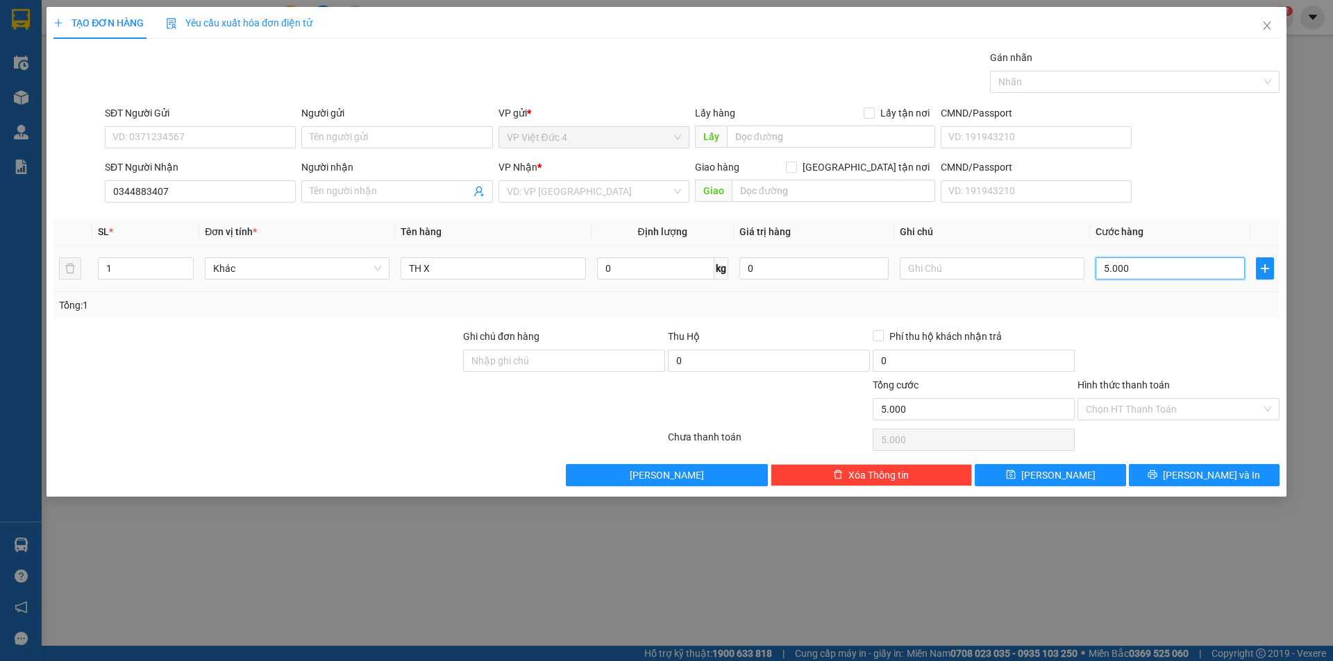
type input "50.000"
click at [1056, 475] on span "[PERSON_NAME]" at bounding box center [1058, 475] width 74 height 15
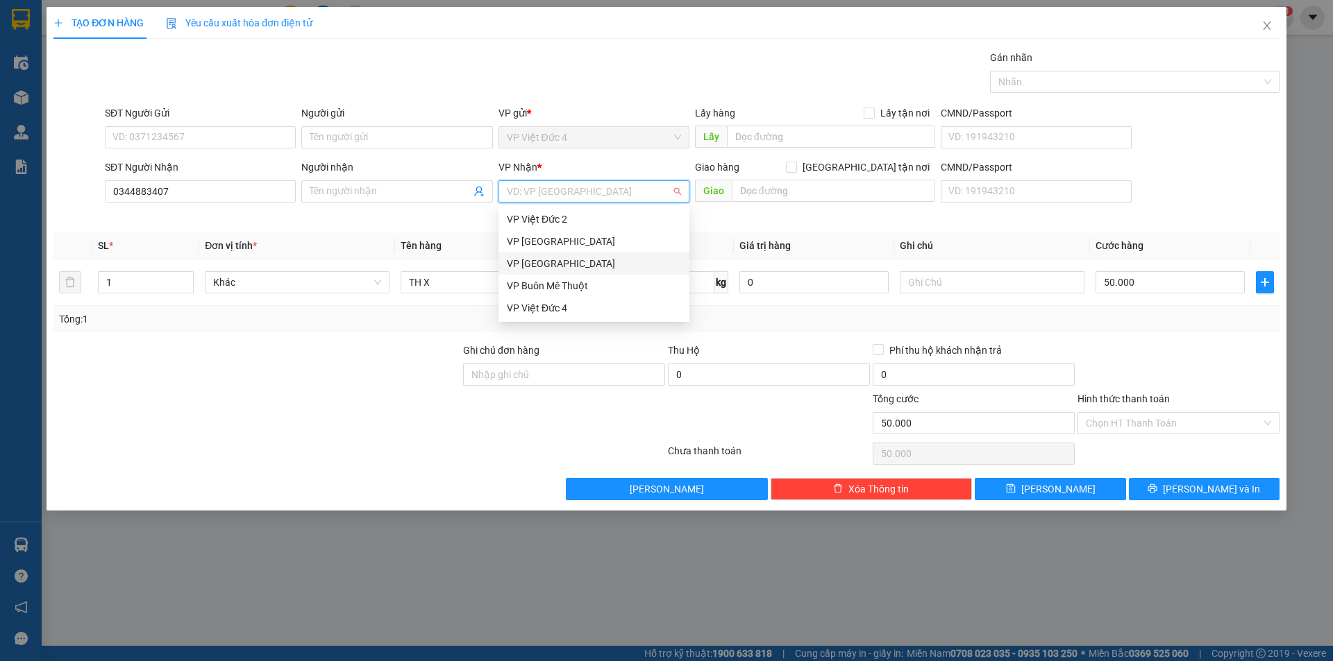
click at [542, 189] on input "search" at bounding box center [589, 191] width 164 height 21
click at [527, 262] on div "VP [GEOGRAPHIC_DATA]" at bounding box center [594, 263] width 174 height 15
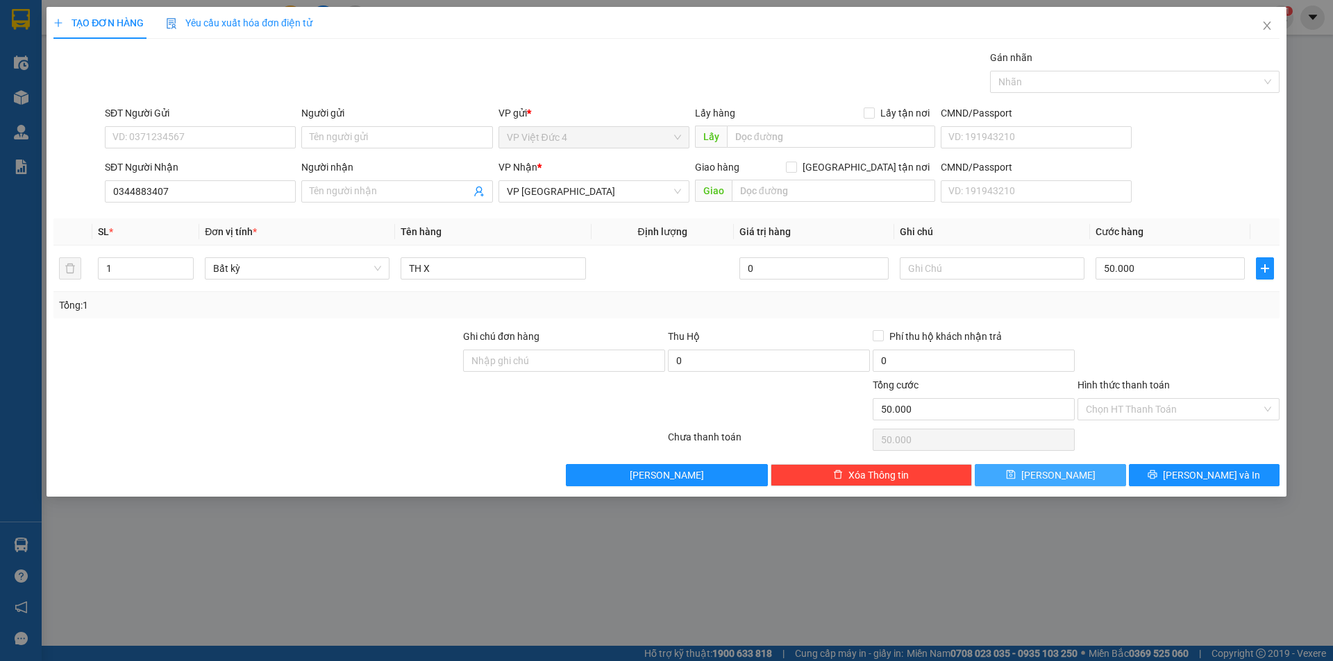
click at [1057, 471] on span "[PERSON_NAME]" at bounding box center [1058, 475] width 74 height 15
type input "0"
click at [1266, 23] on icon "close" at bounding box center [1266, 25] width 11 height 11
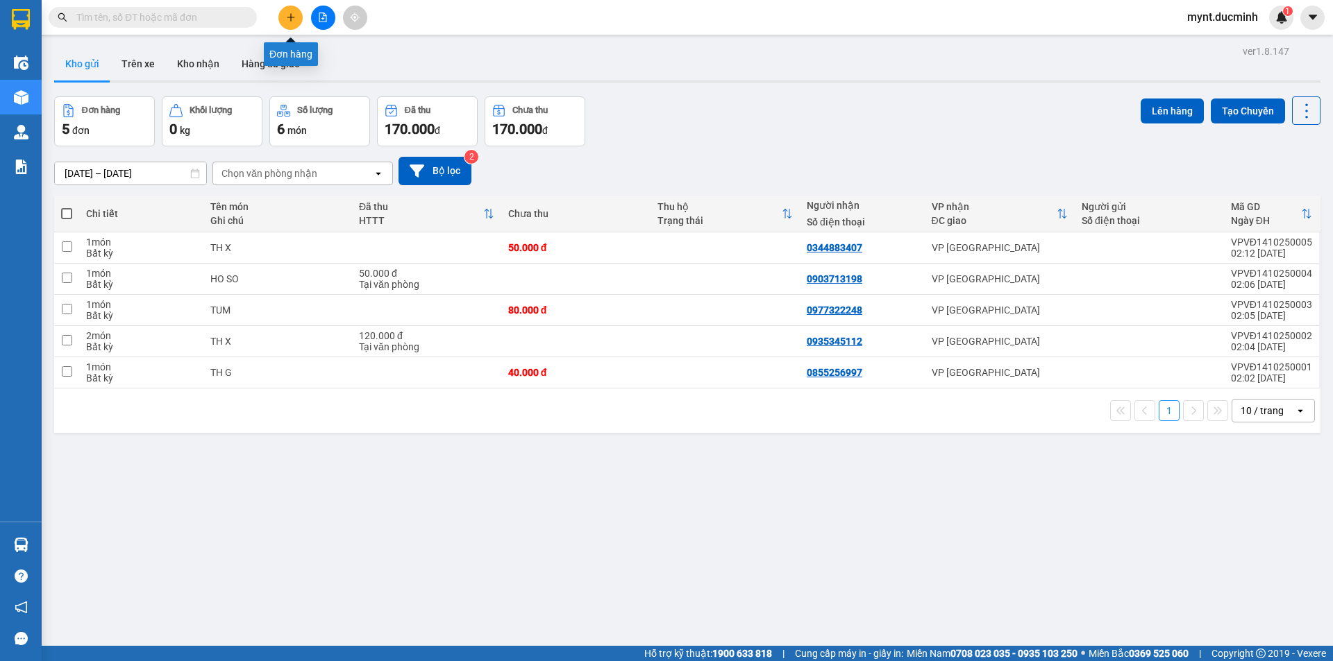
click at [289, 11] on button at bounding box center [290, 18] width 24 height 24
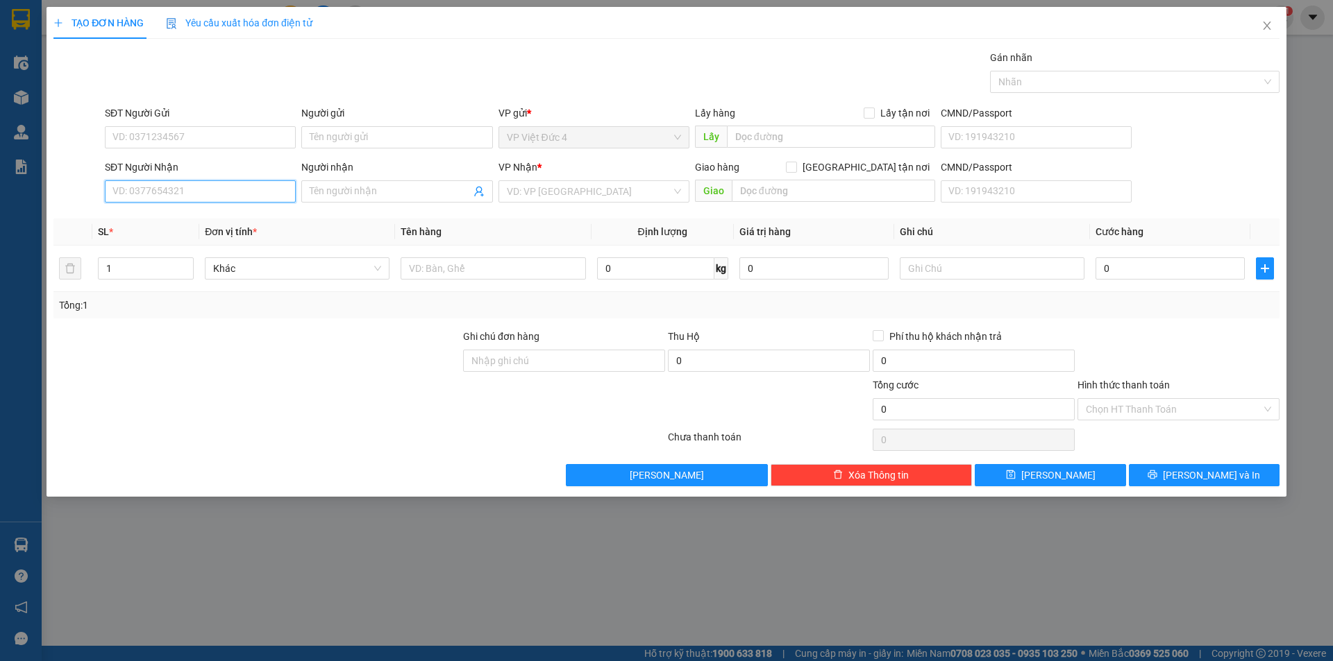
click at [264, 191] on input "SĐT Người Nhận" at bounding box center [200, 191] width 191 height 22
type input "0943016281"
click at [568, 197] on input "search" at bounding box center [589, 191] width 164 height 21
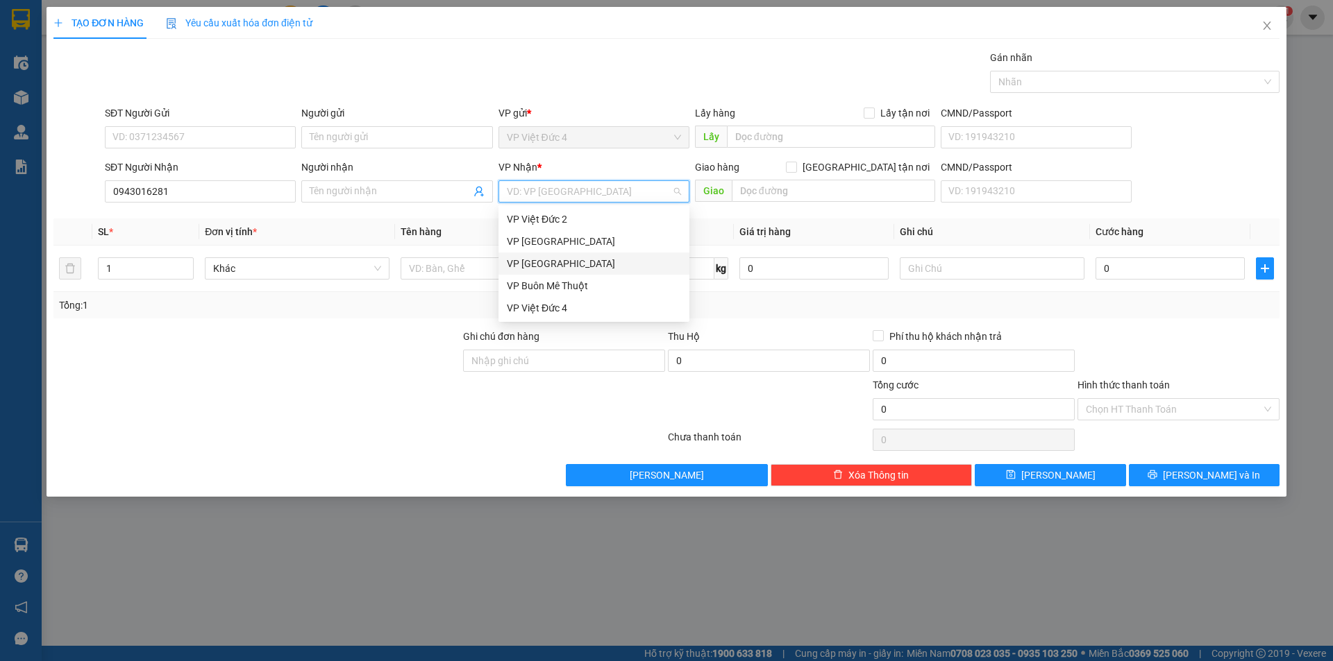
click at [525, 264] on div "VP [GEOGRAPHIC_DATA]" at bounding box center [594, 263] width 174 height 15
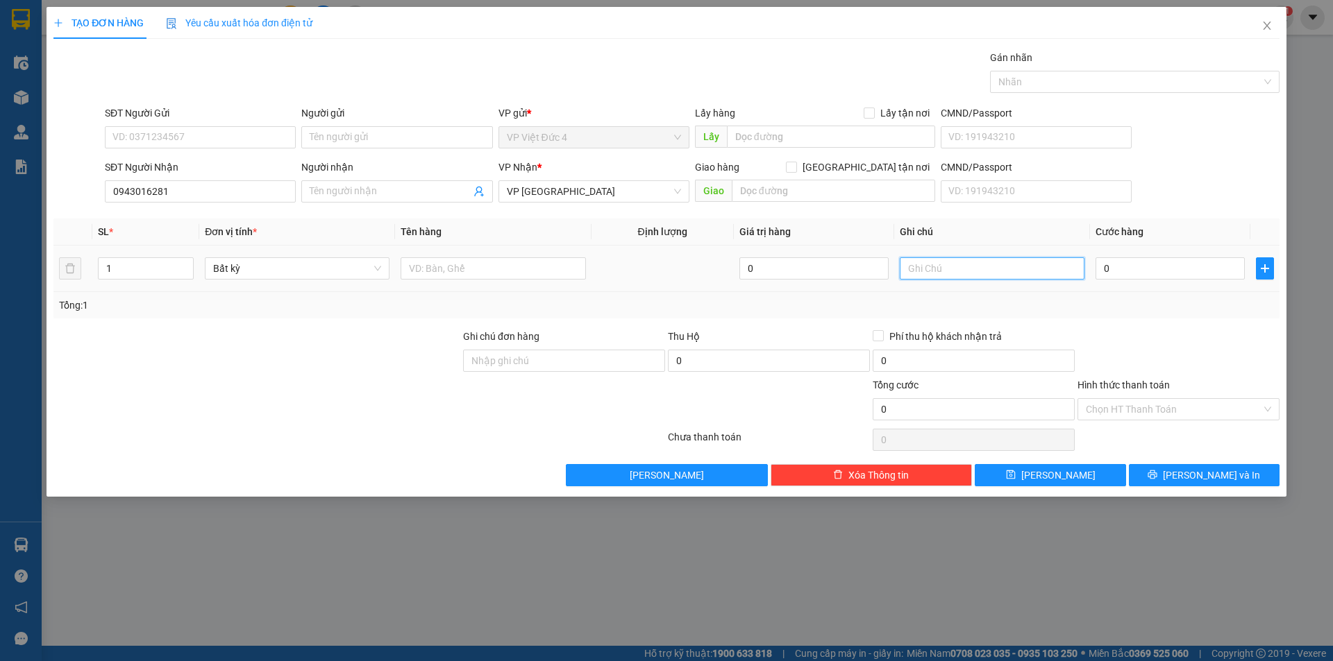
click at [1047, 264] on input "text" at bounding box center [991, 268] width 185 height 22
type input "RAP BINH THANH"
click at [553, 264] on input "text" at bounding box center [492, 268] width 185 height 22
type input "TH X"
click at [1228, 264] on input "0" at bounding box center [1169, 268] width 149 height 22
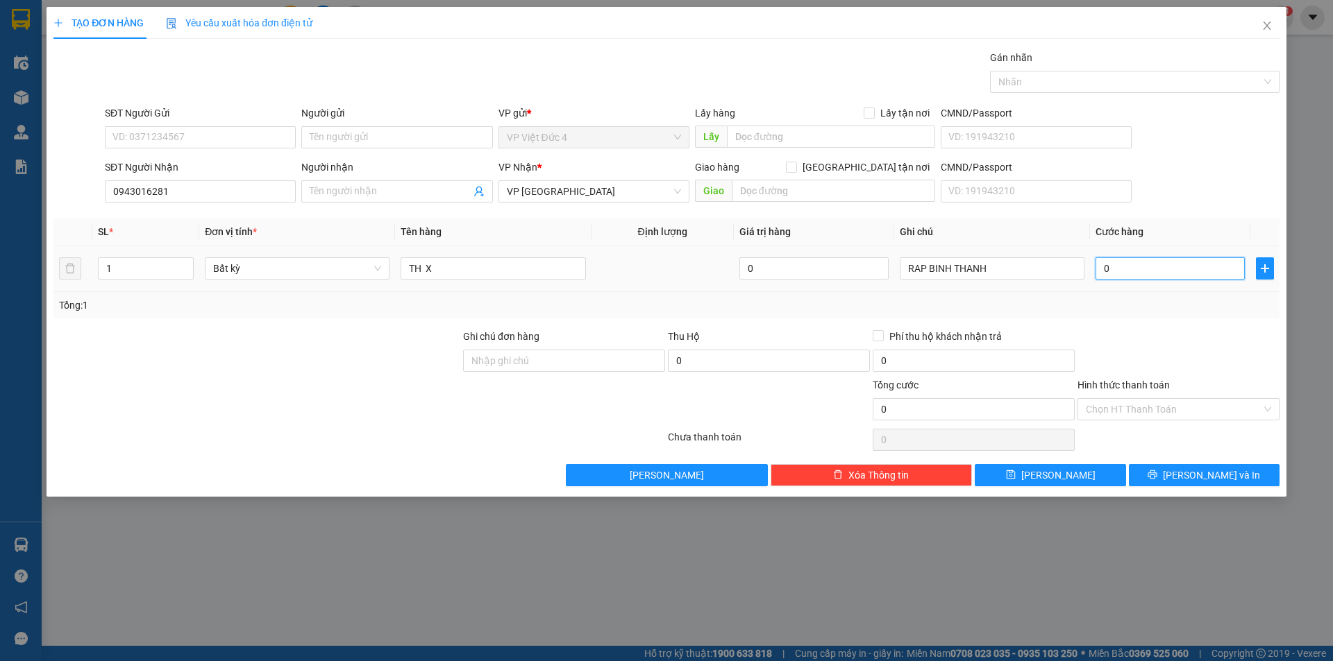
type input "7"
type input "70"
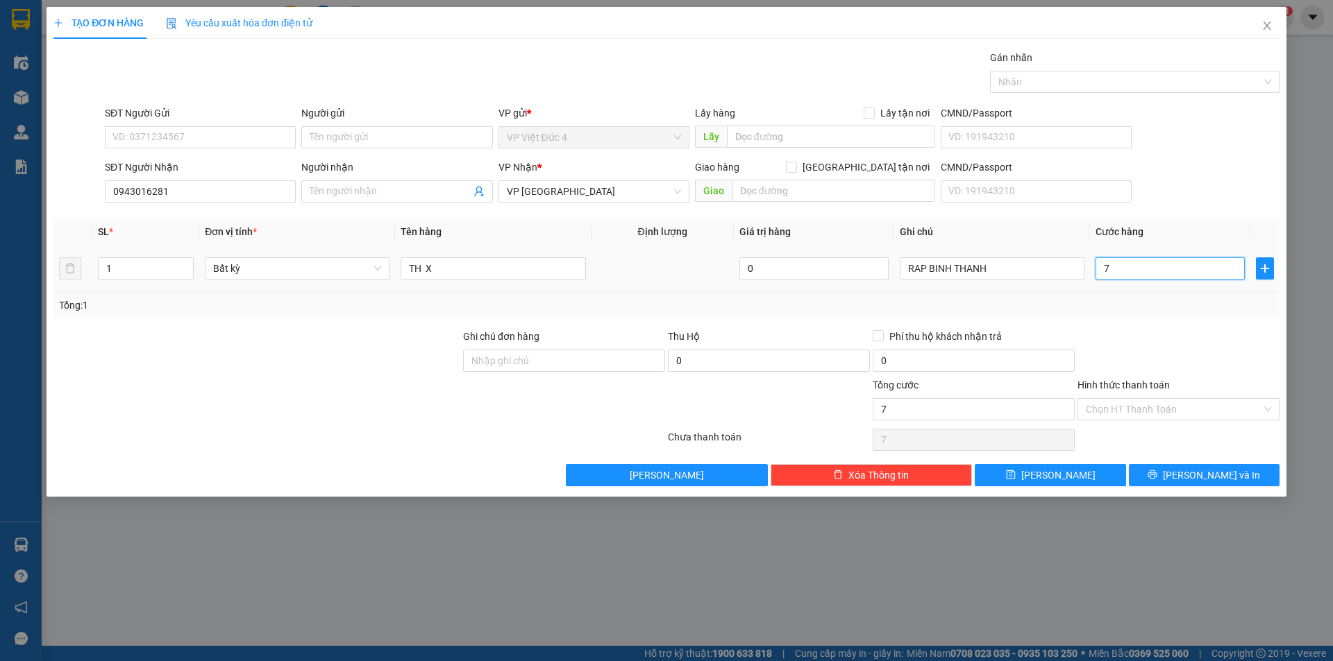
type input "70"
type input "700"
type input "7.000"
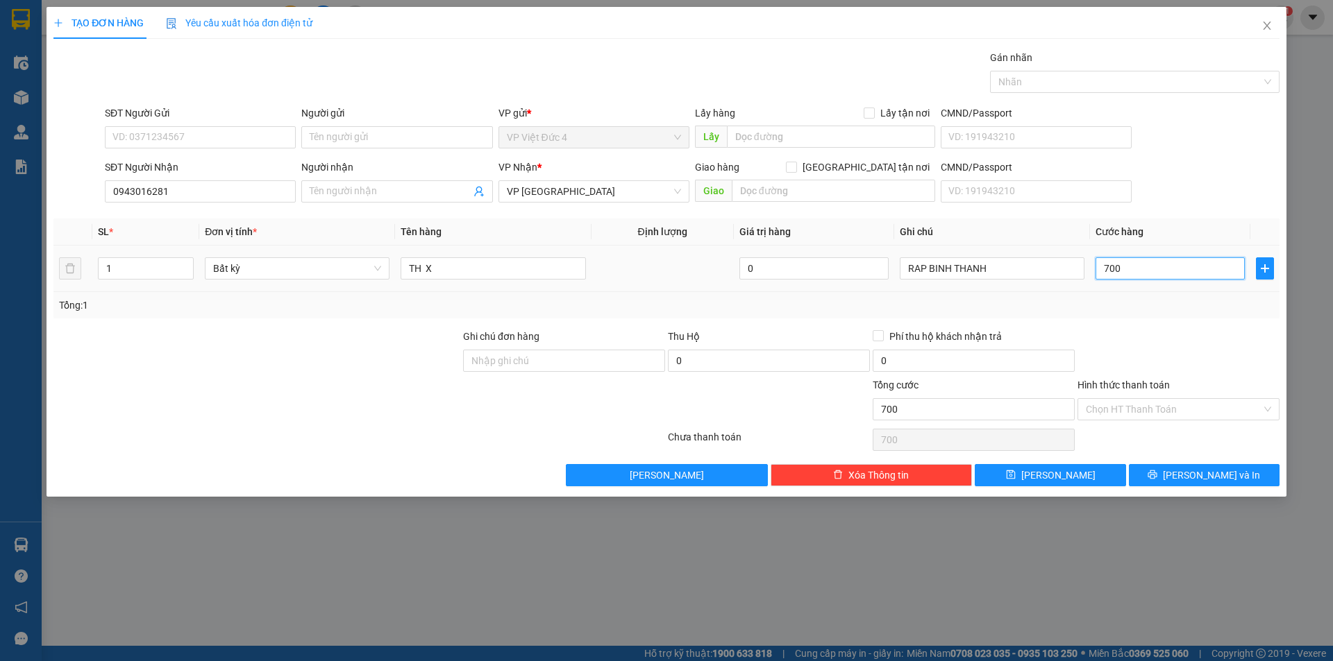
type input "7.000"
type input "70.000"
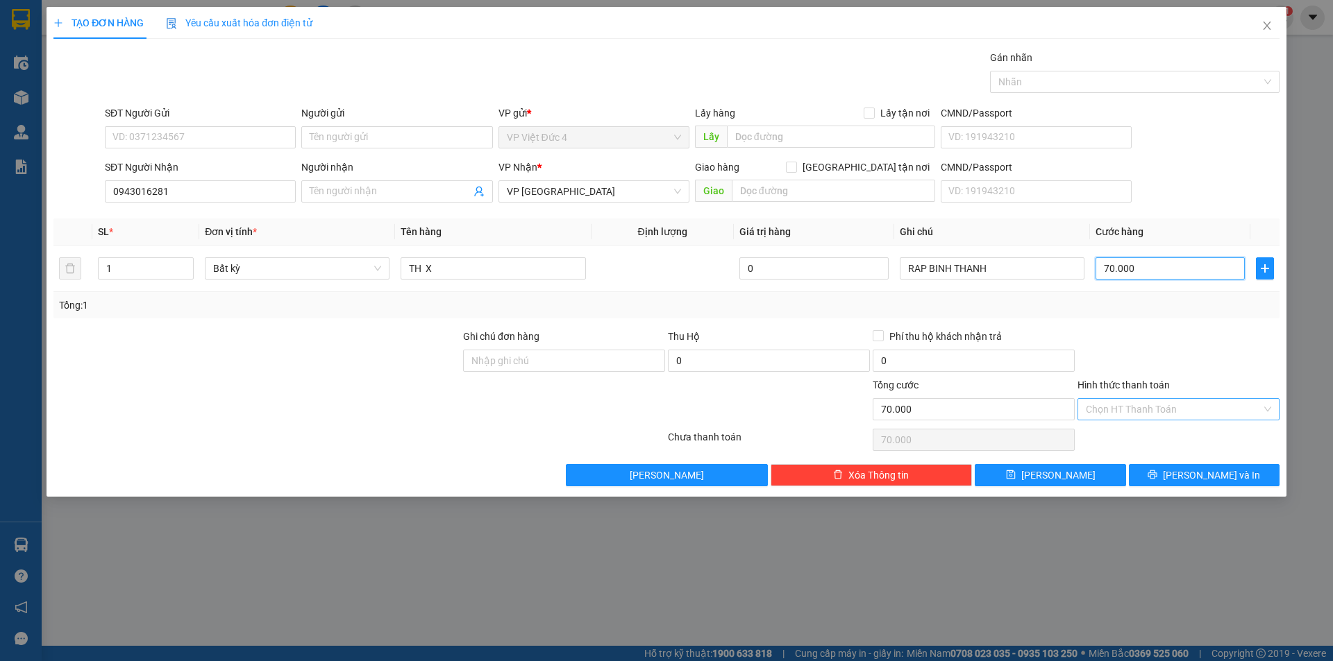
type input "70.000"
drag, startPoint x: 1141, startPoint y: 402, endPoint x: 1137, endPoint y: 421, distance: 19.9
click at [1142, 403] on input "Hình thức thanh toán" at bounding box center [1173, 409] width 176 height 21
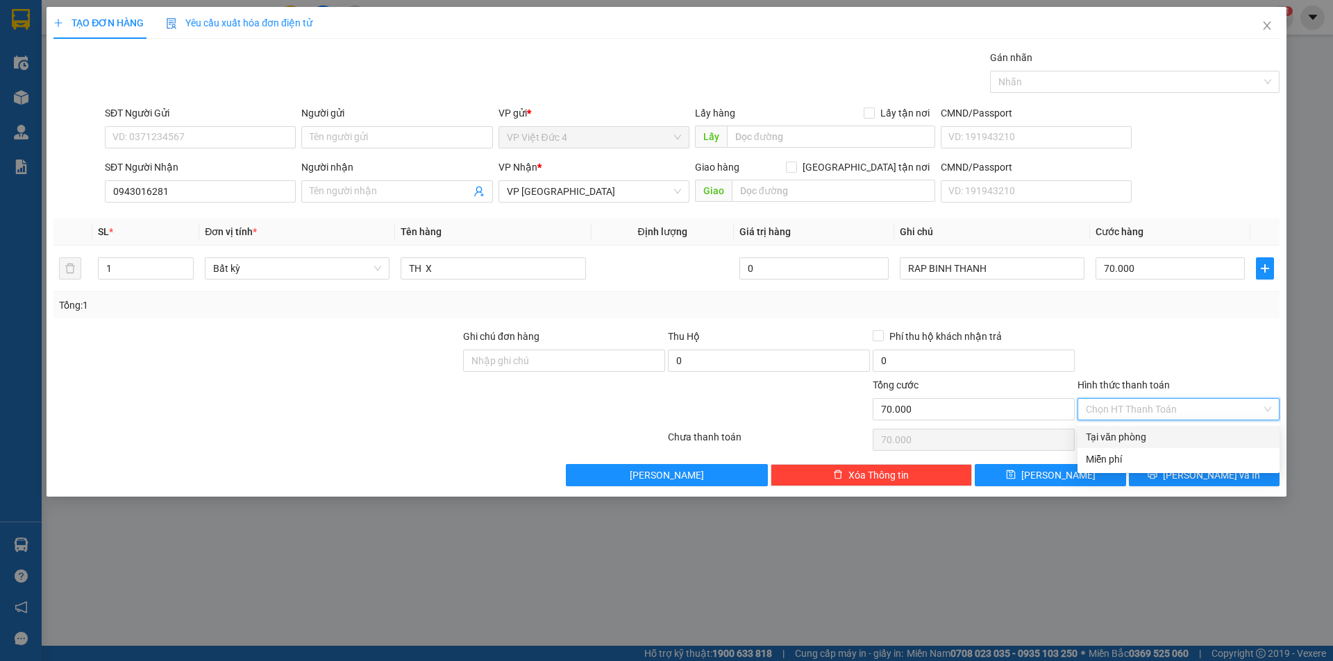
click at [1128, 432] on div "Tại văn phòng" at bounding box center [1177, 437] width 185 height 15
type input "0"
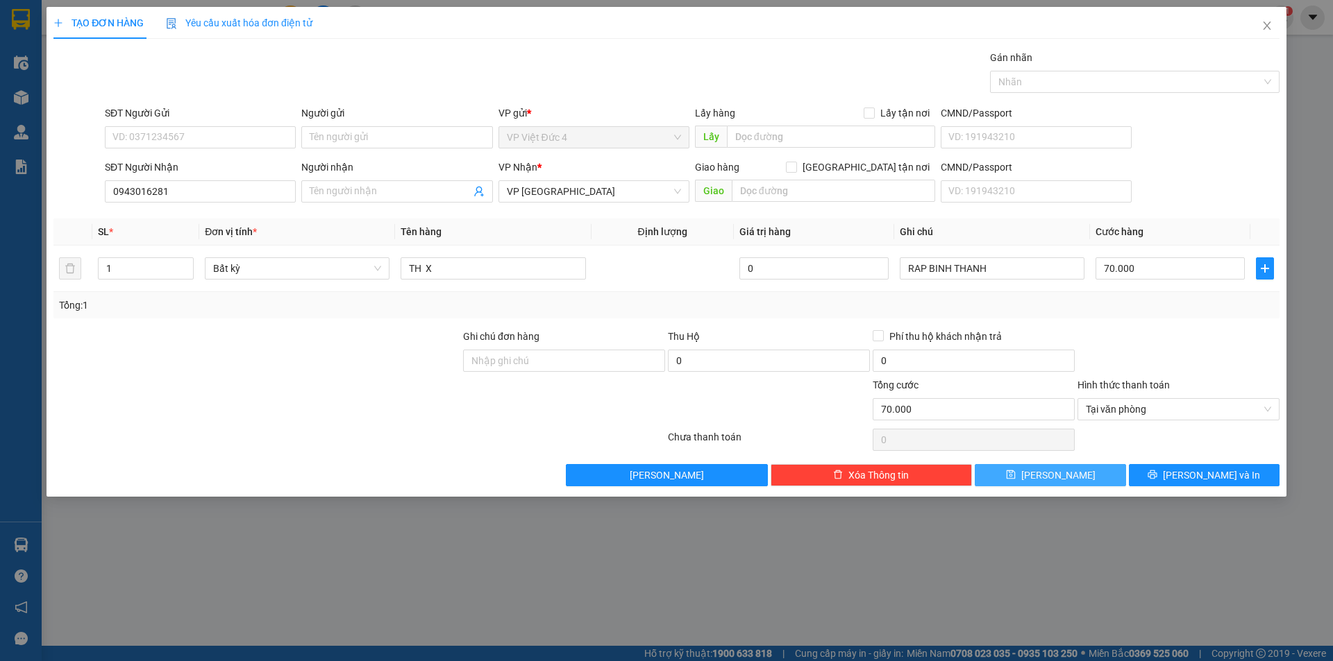
click at [1055, 471] on span "[PERSON_NAME]" at bounding box center [1058, 475] width 74 height 15
type input "0"
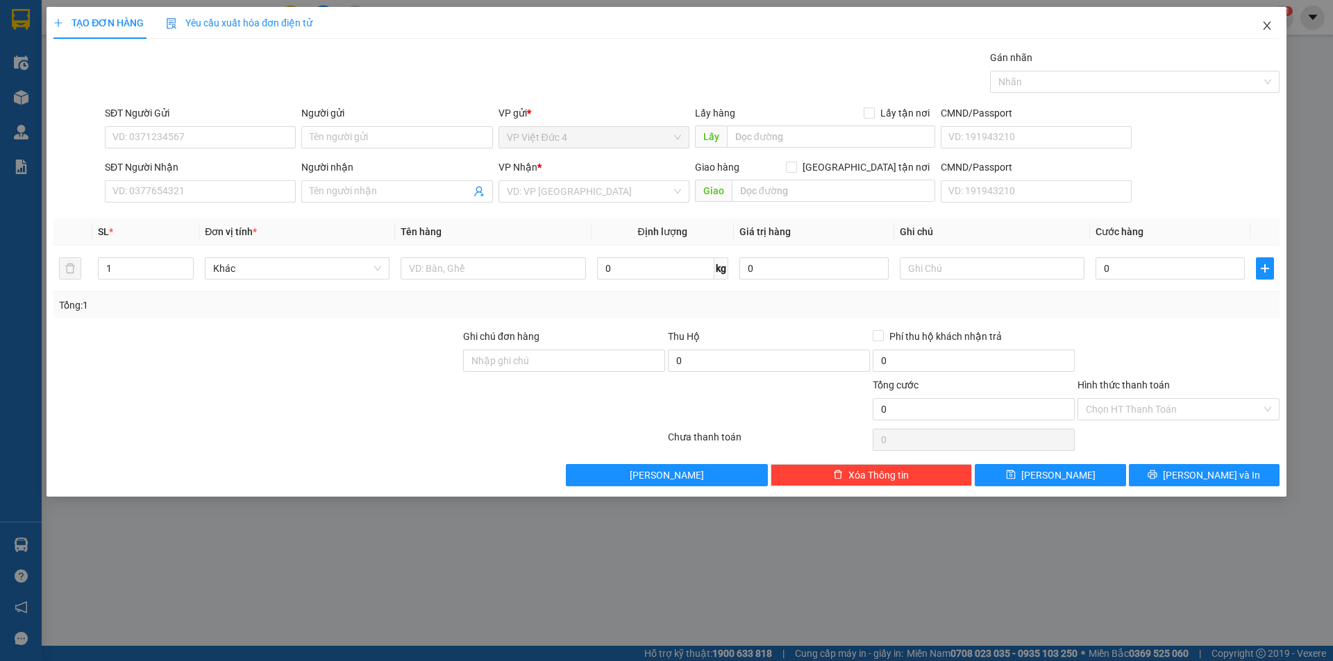
click at [1267, 19] on span "Close" at bounding box center [1266, 26] width 39 height 39
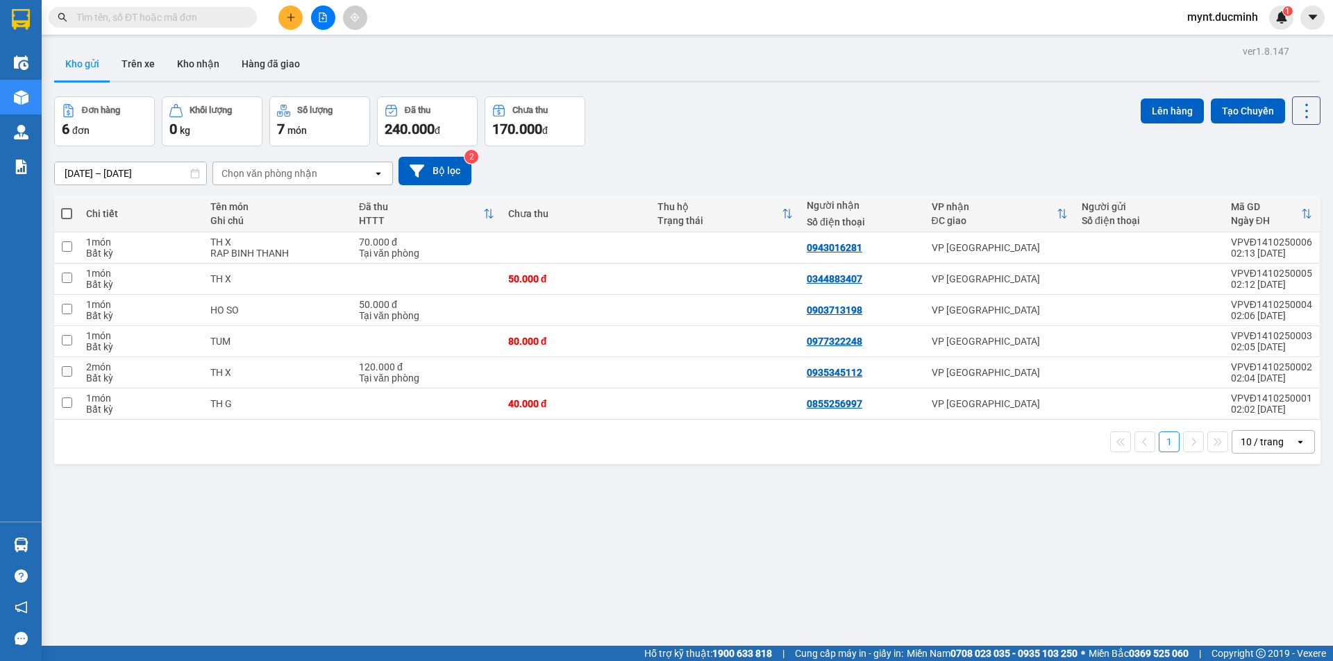
click at [65, 210] on span at bounding box center [66, 213] width 11 height 11
click at [67, 207] on input "checkbox" at bounding box center [67, 207] width 0 height 0
checkbox input "true"
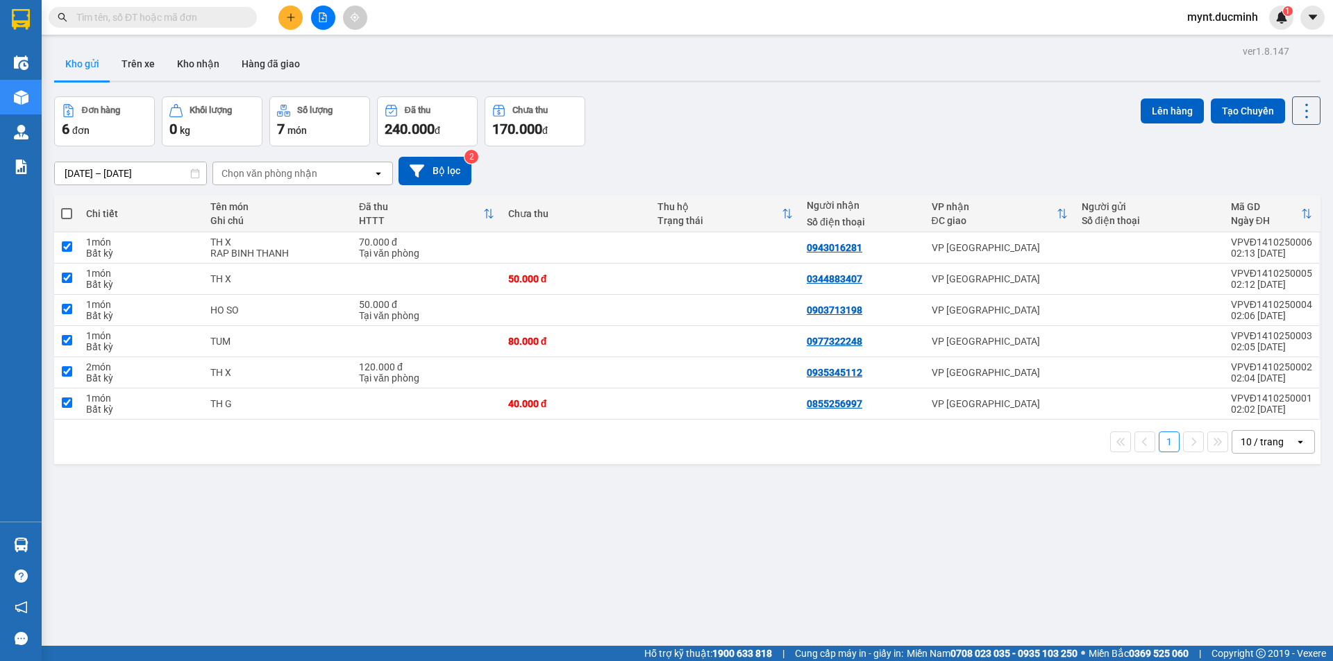
checkbox input "true"
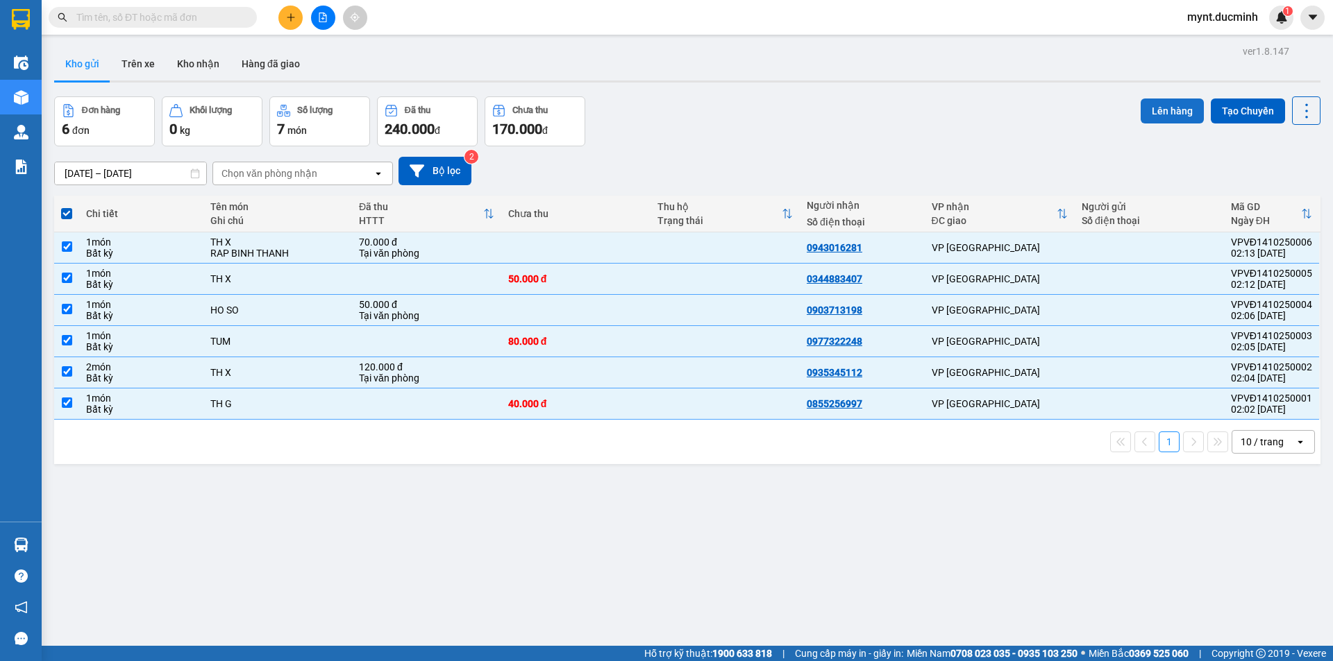
click at [1151, 104] on button "Lên hàng" at bounding box center [1171, 111] width 63 height 25
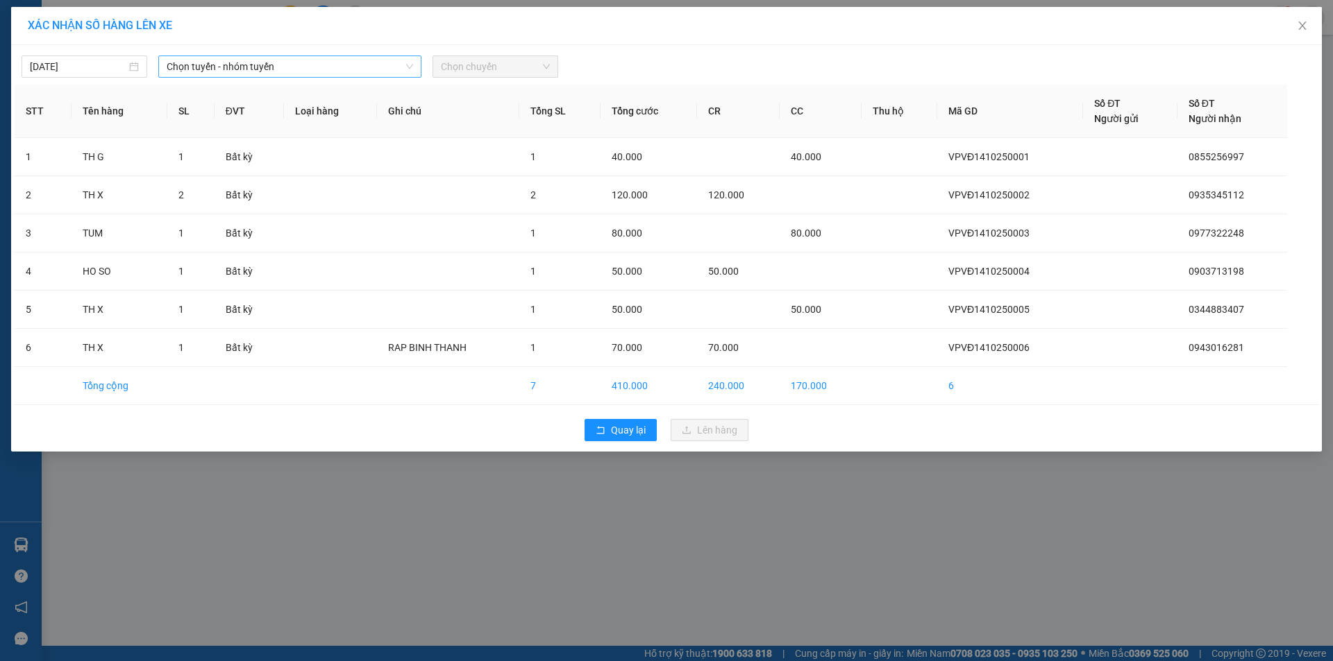
click at [214, 67] on span "Chọn tuyến - nhóm tuyến" at bounding box center [290, 66] width 246 height 21
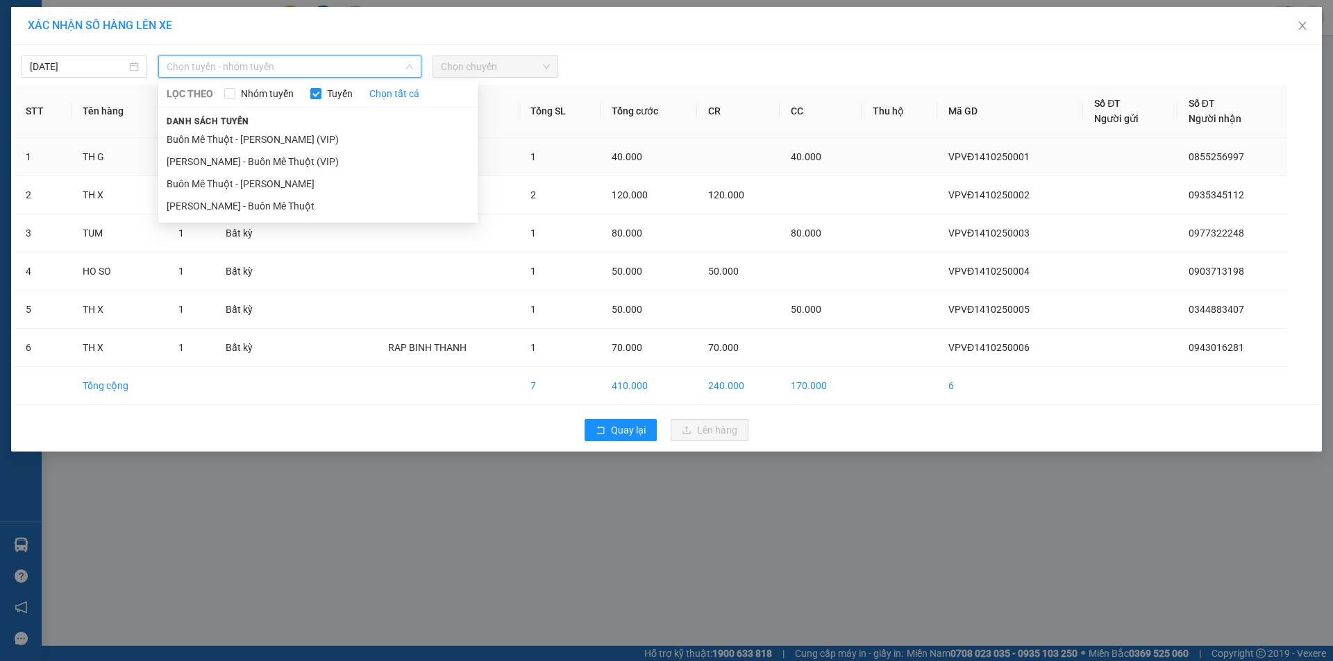
click at [201, 159] on li "[PERSON_NAME] - Buôn Mê Thuột (VIP)" at bounding box center [317, 162] width 319 height 22
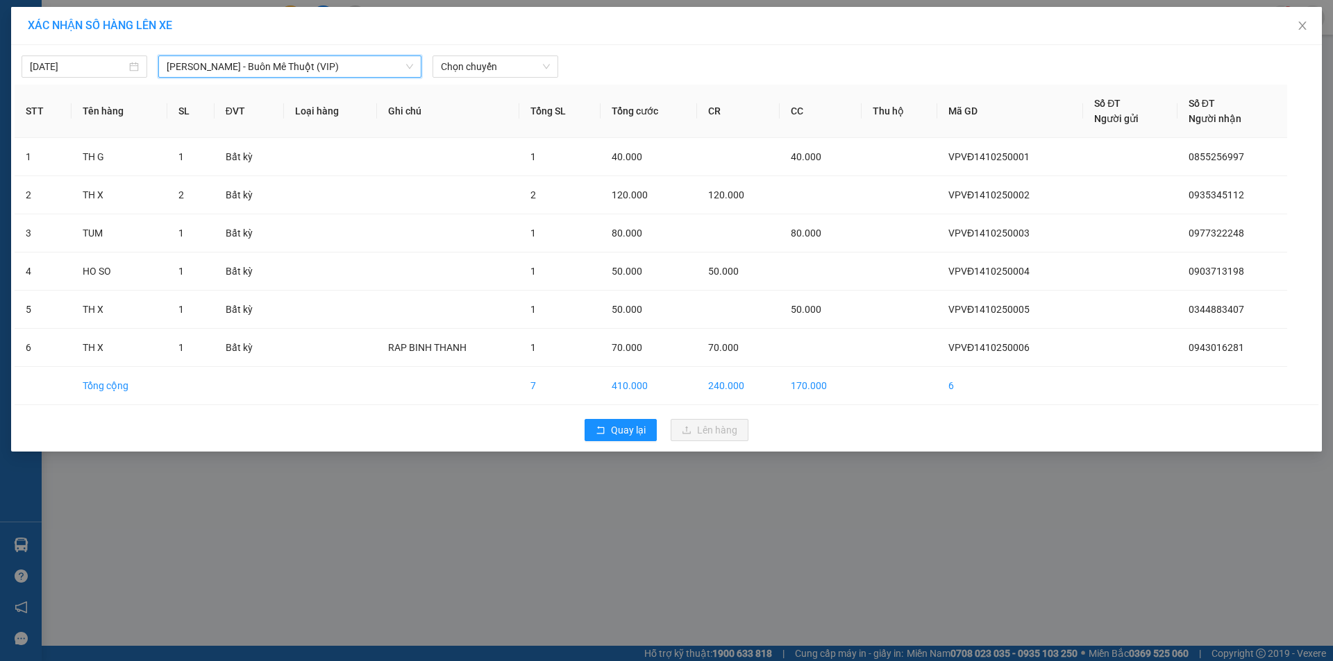
click at [247, 63] on span "[PERSON_NAME] - Buôn Mê Thuột (VIP)" at bounding box center [290, 66] width 246 height 21
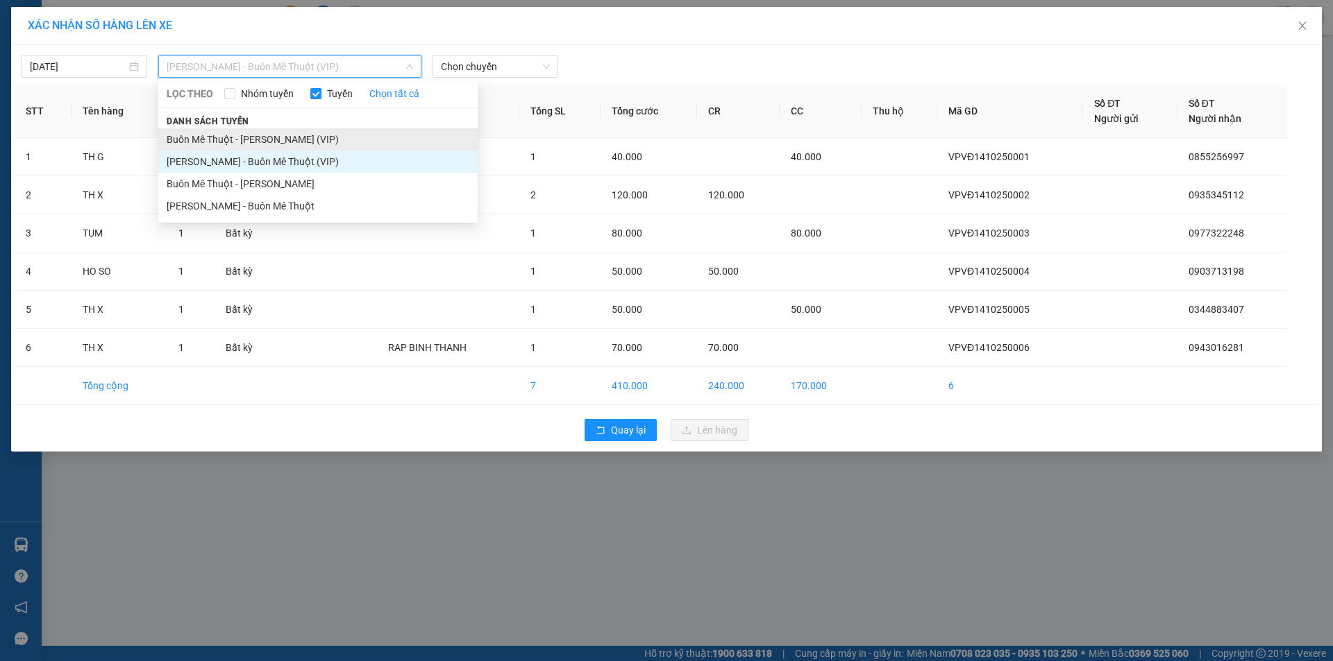
click at [221, 135] on li "Buôn Mê Thuột - [PERSON_NAME] (VIP)" at bounding box center [317, 139] width 319 height 22
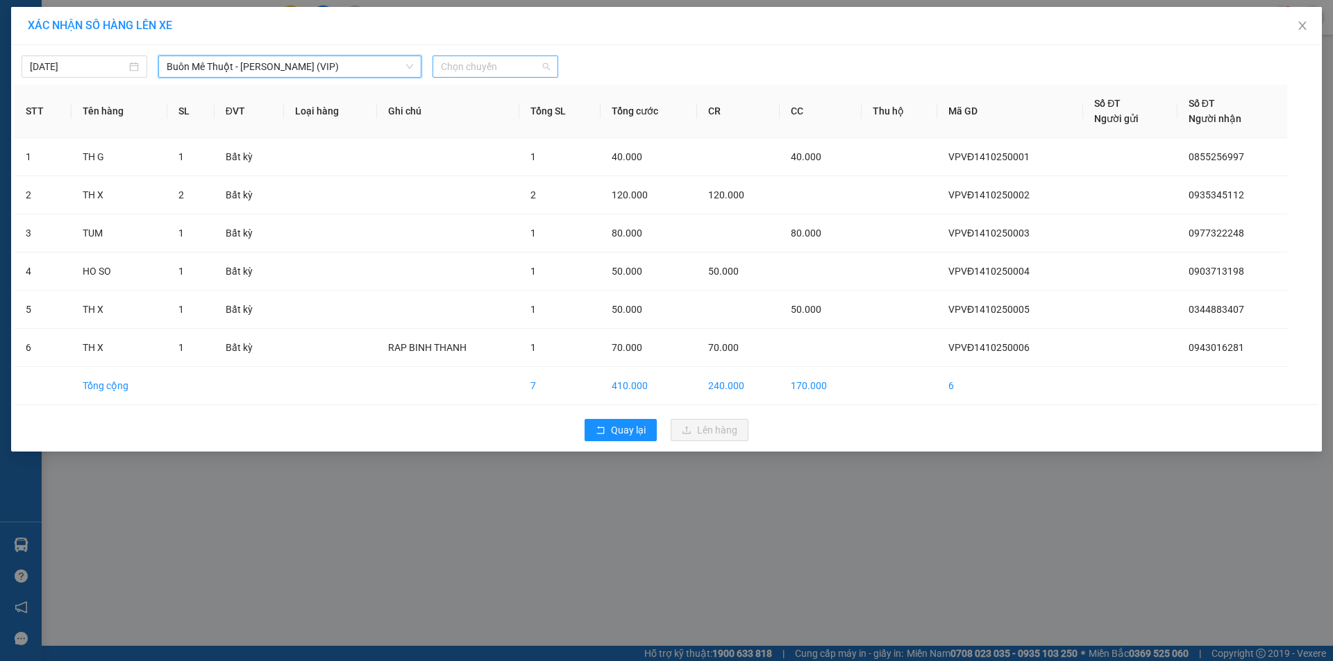
click at [491, 67] on span "Chọn chuyến" at bounding box center [495, 66] width 109 height 21
click at [457, 116] on div "20:00" at bounding box center [495, 116] width 108 height 15
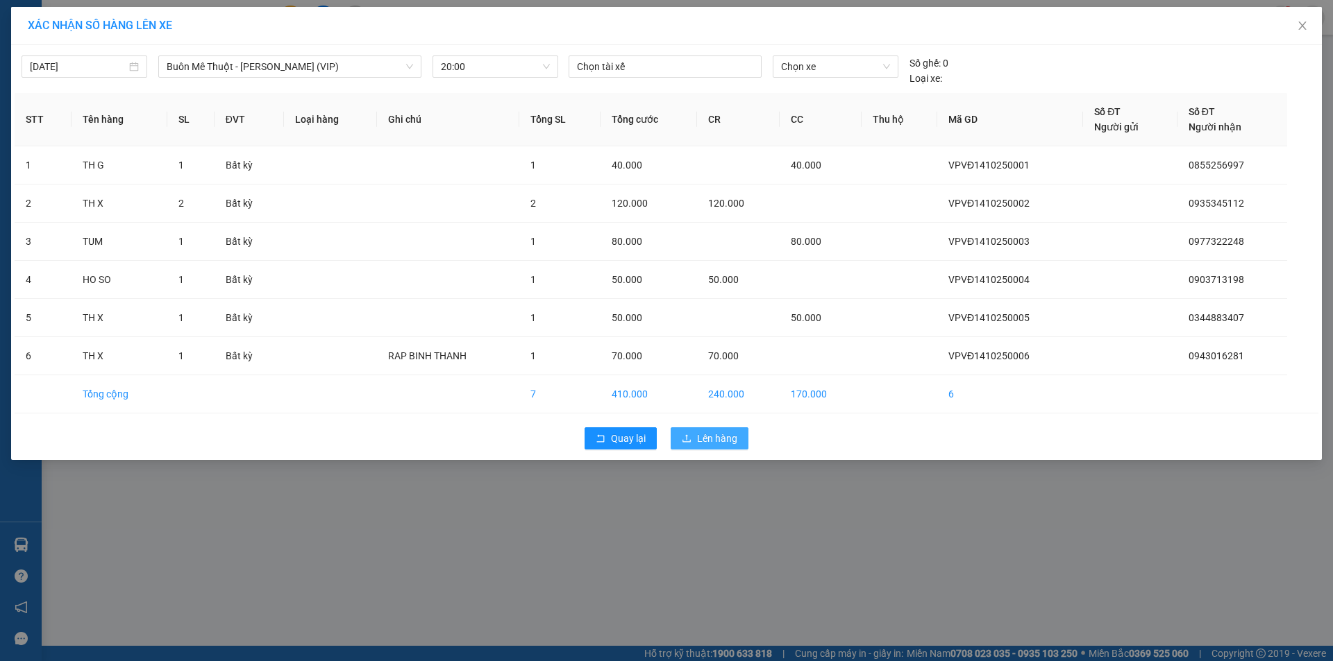
click at [720, 437] on span "Lên hàng" at bounding box center [717, 438] width 40 height 15
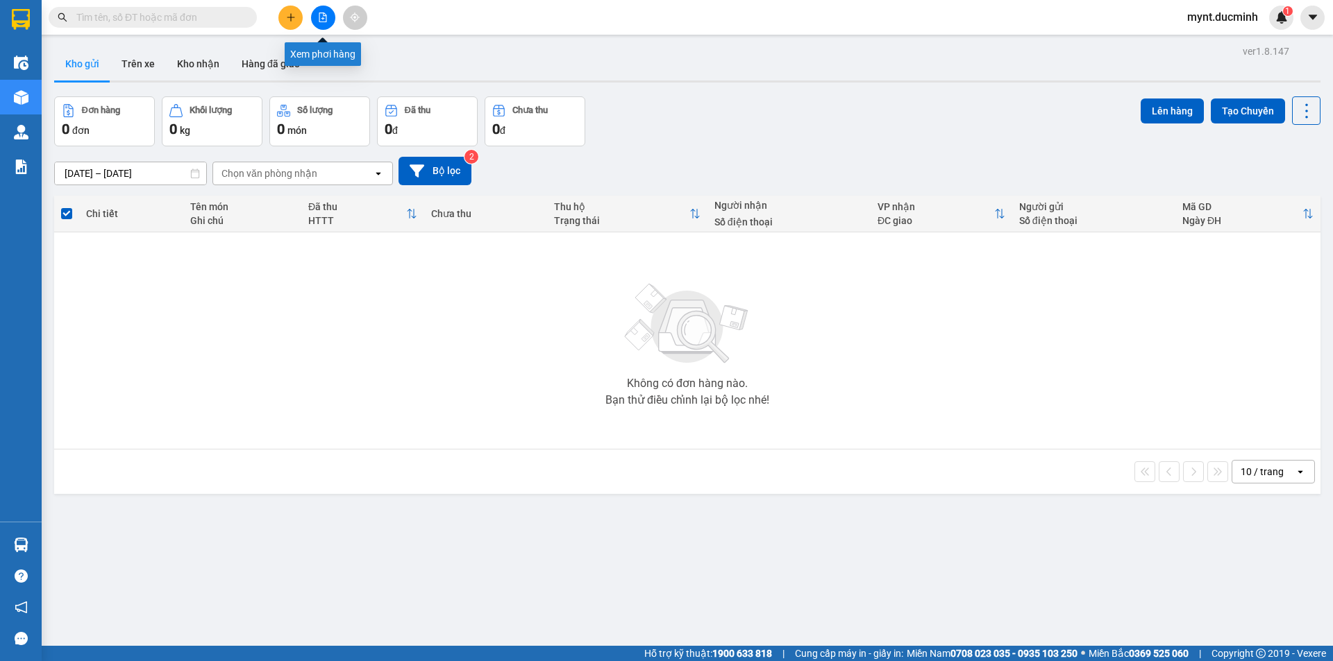
click at [323, 12] on icon "file-add" at bounding box center [323, 17] width 8 height 10
